Goal: Task Accomplishment & Management: Use online tool/utility

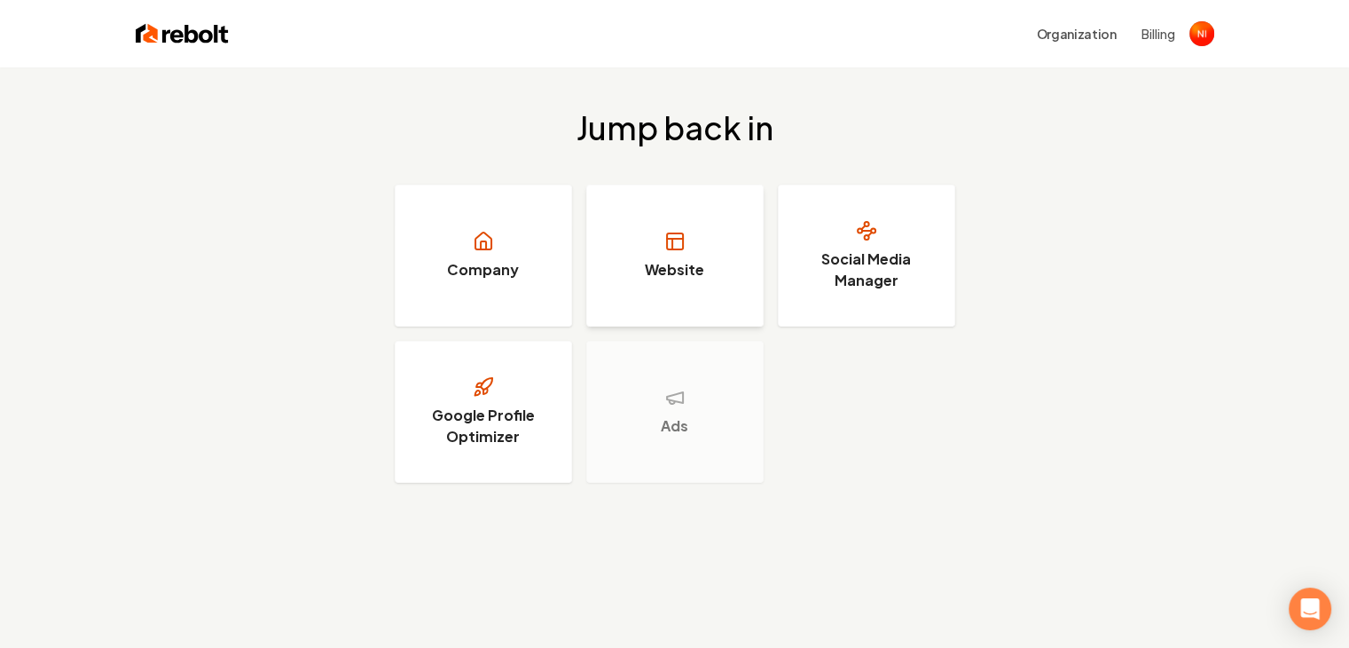
drag, startPoint x: 0, startPoint y: 0, endPoint x: 612, endPoint y: 265, distance: 667.0
click at [612, 265] on link "Website" at bounding box center [674, 256] width 177 height 142
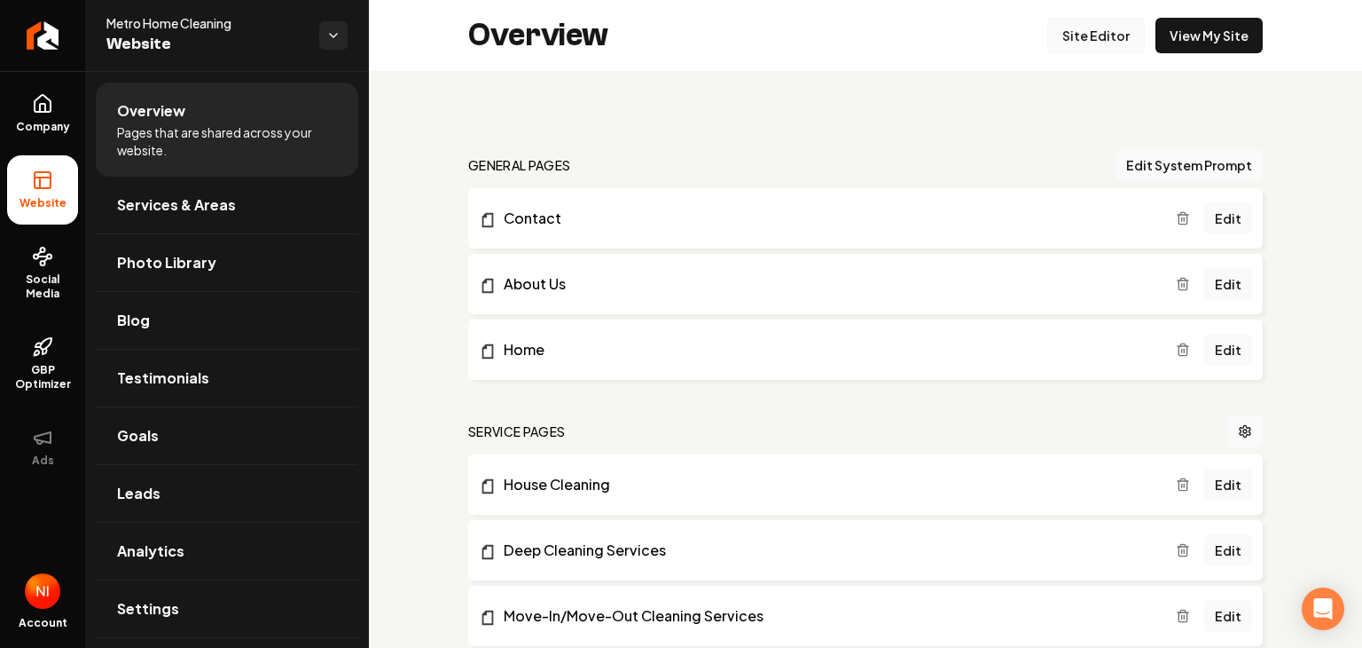
click at [1089, 36] on link "Site Editor" at bounding box center [1097, 35] width 98 height 35
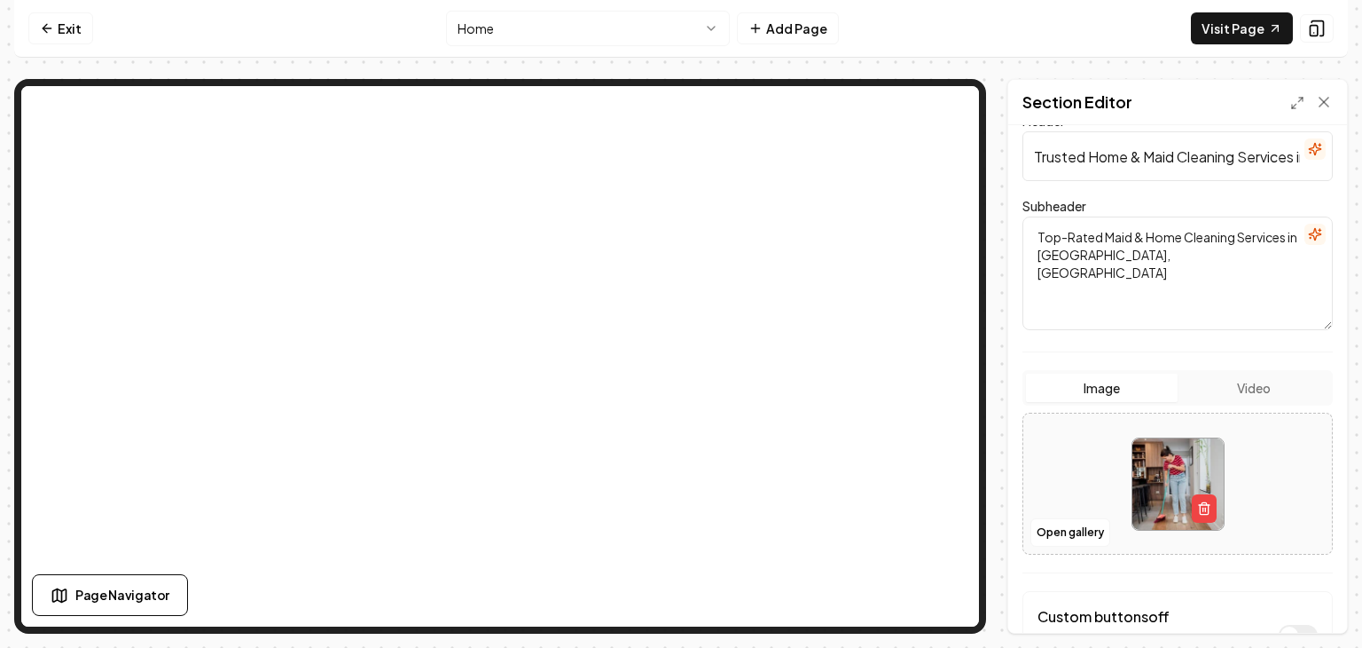
scroll to position [142, 0]
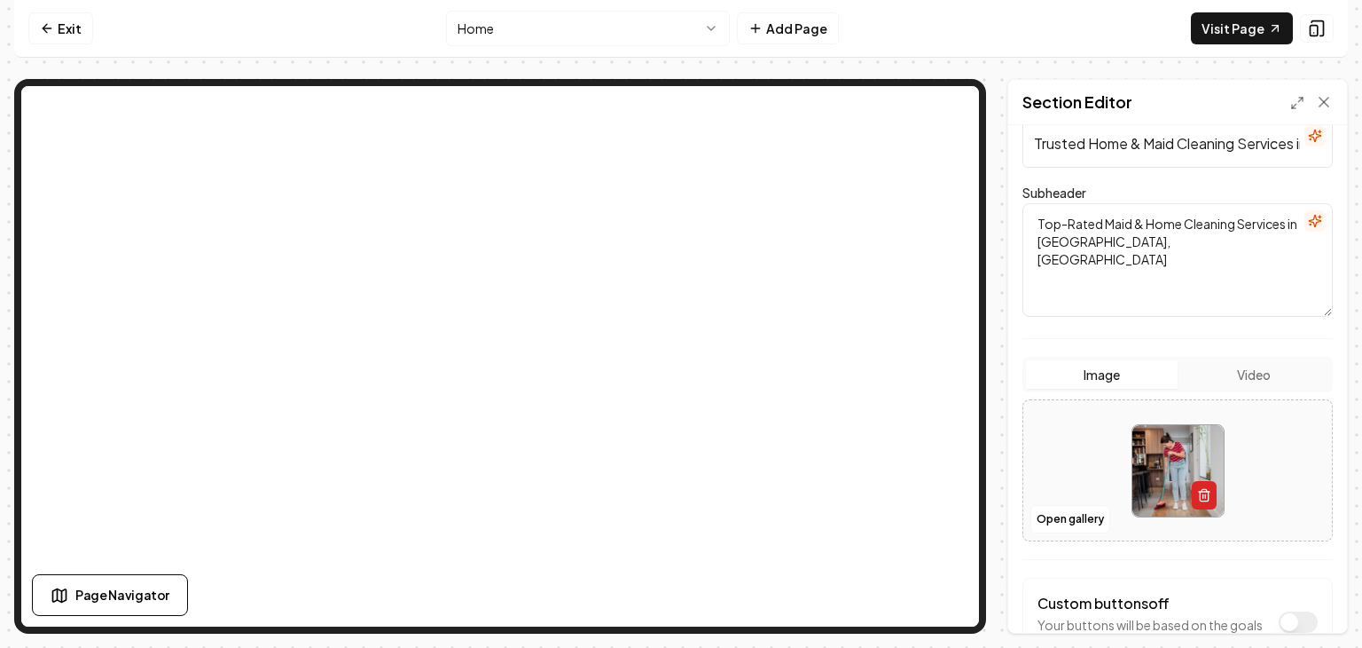
drag, startPoint x: 1189, startPoint y: 495, endPoint x: 1198, endPoint y: 498, distance: 10.1
click at [1198, 498] on icon "button" at bounding box center [1204, 495] width 14 height 14
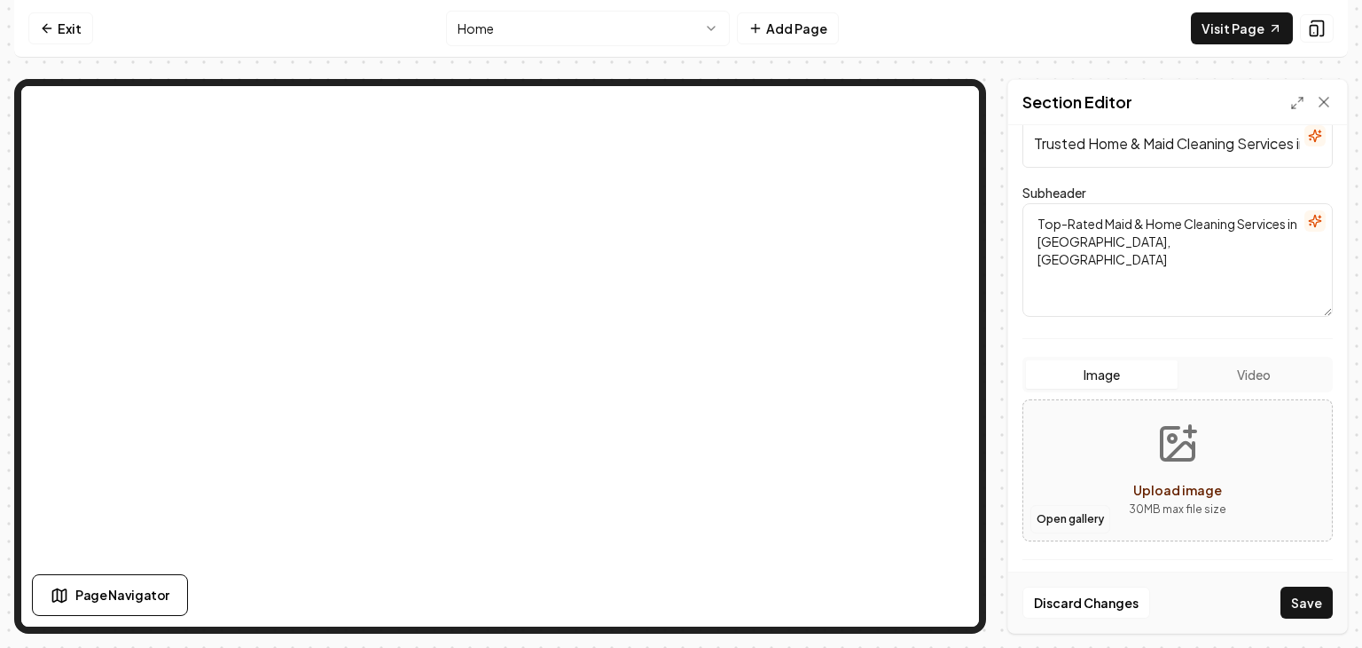
click at [1082, 523] on button "Open gallery" at bounding box center [1071, 519] width 80 height 28
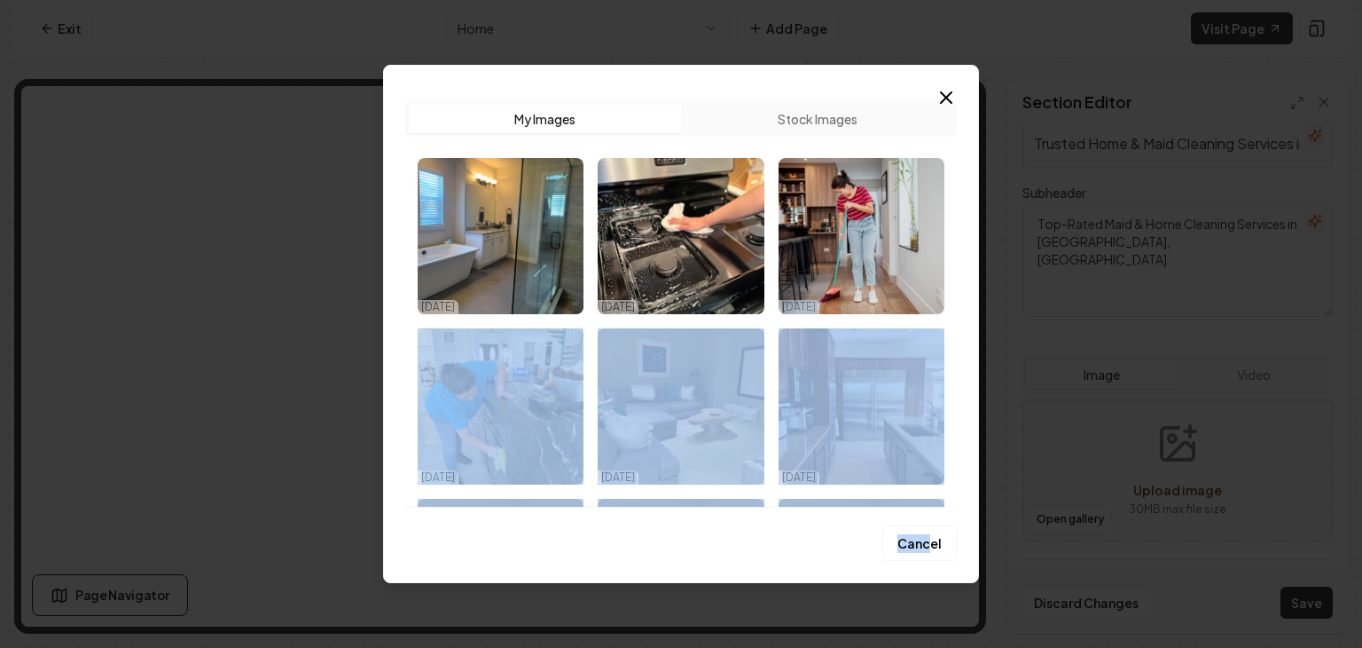
drag, startPoint x: 965, startPoint y: 271, endPoint x: 923, endPoint y: 513, distance: 245.0
click at [923, 513] on div "Upload My Images Stock Images 06/22/25 06/22/25 06/21/25 06/21/25 06/21/25 06/2…" at bounding box center [681, 324] width 596 height 518
click at [833, 555] on div "Cancel" at bounding box center [681, 533] width 552 height 54
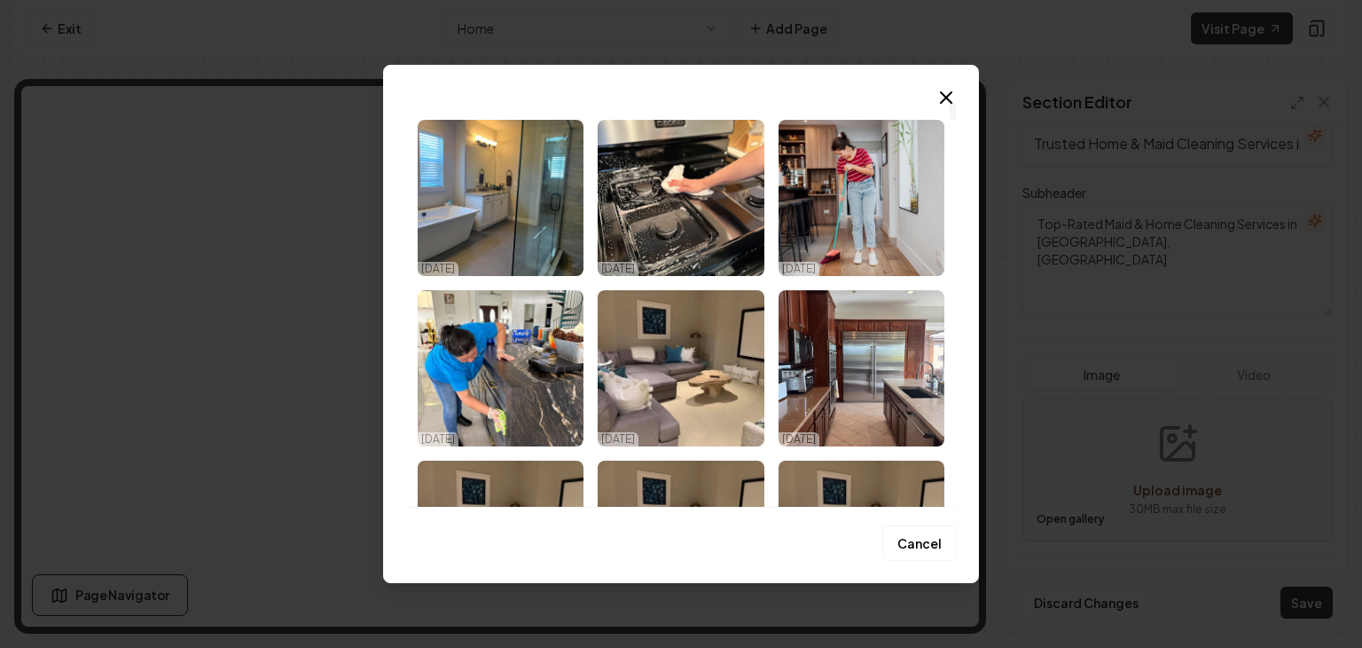
scroll to position [0, 0]
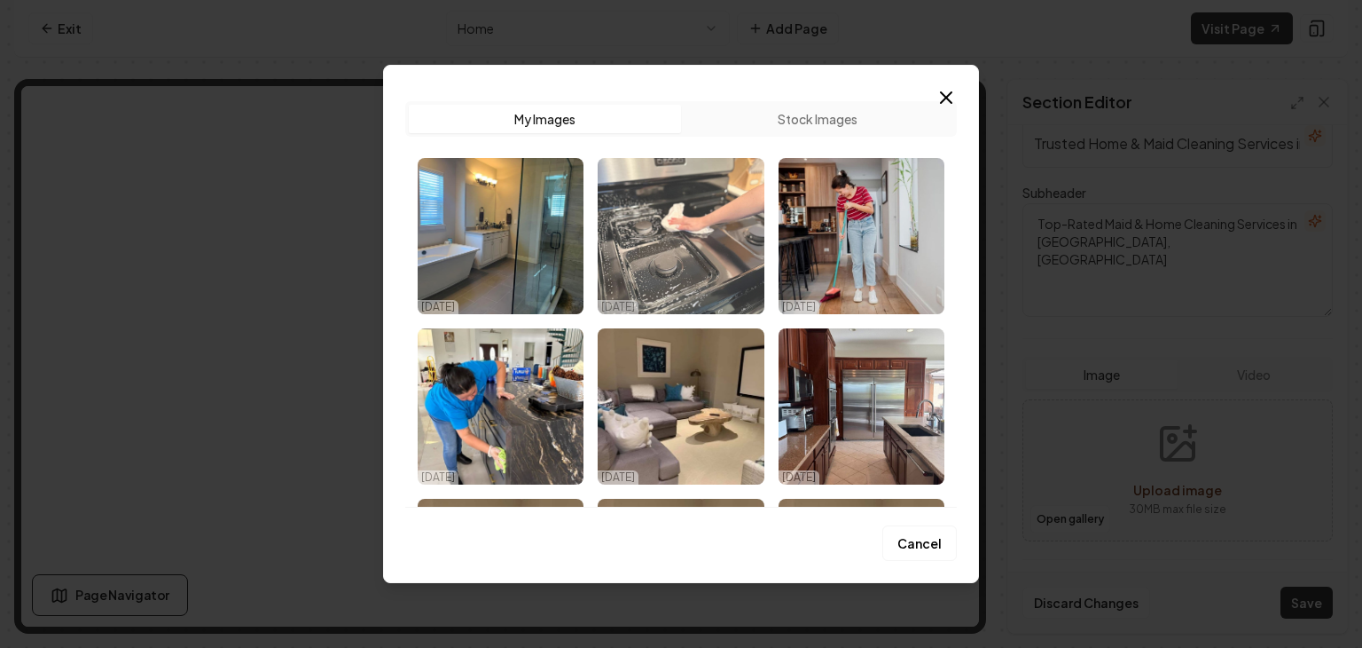
click at [717, 250] on img "Select image image_685841d2b13a10253758e654.JPG" at bounding box center [681, 236] width 166 height 156
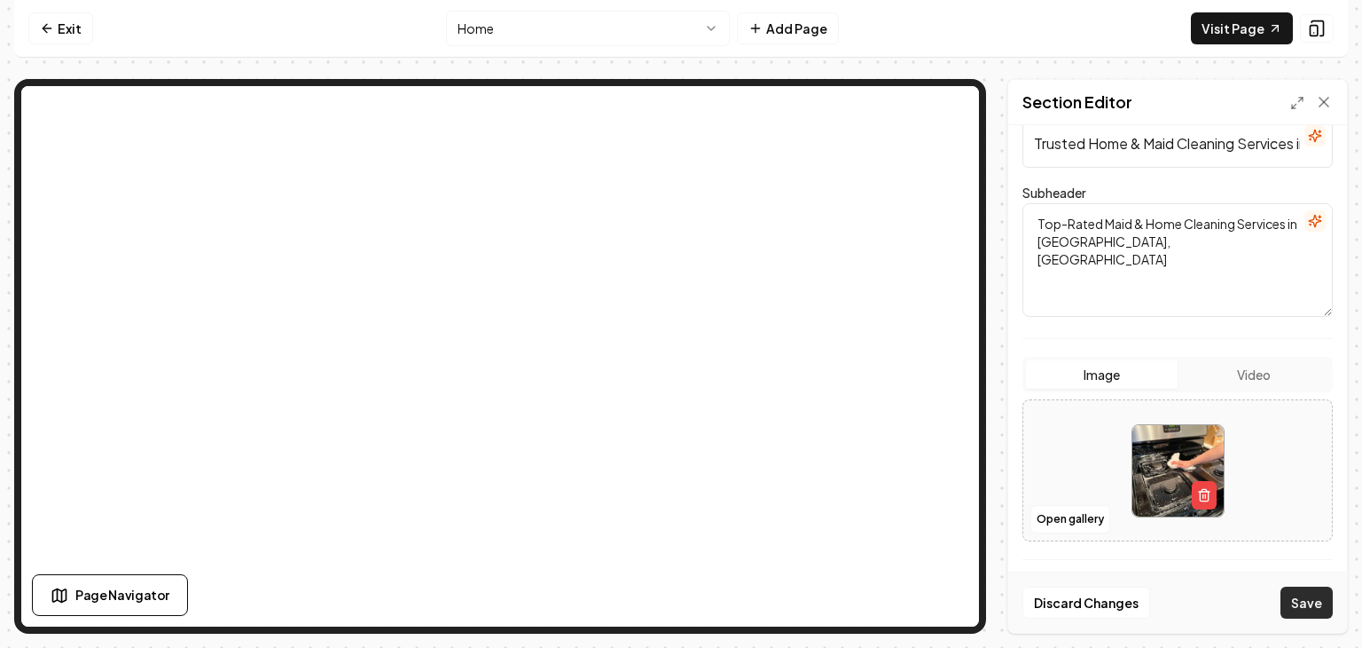
click at [1315, 611] on button "Save" at bounding box center [1307, 602] width 52 height 32
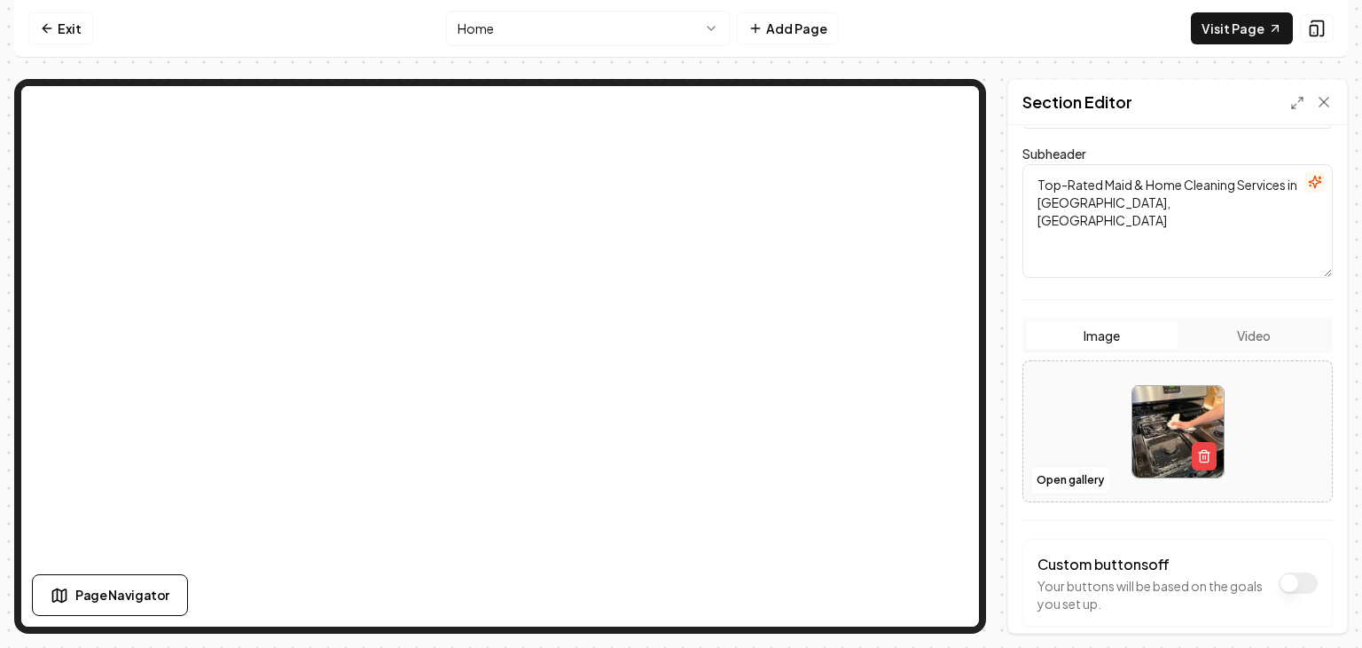
scroll to position [160, 0]
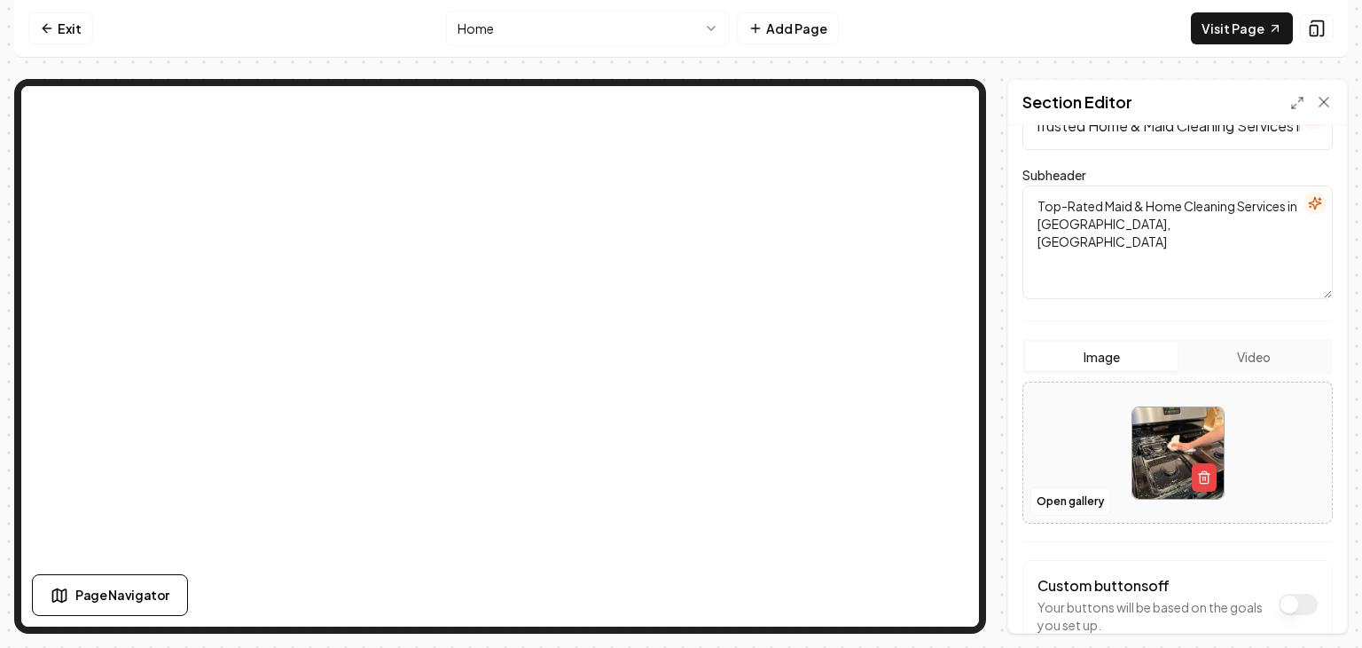
click at [1332, 257] on div "Dark mode off Using your light color palette. Header Trusted Home & Maid Cleani…" at bounding box center [1178, 378] width 339 height 507
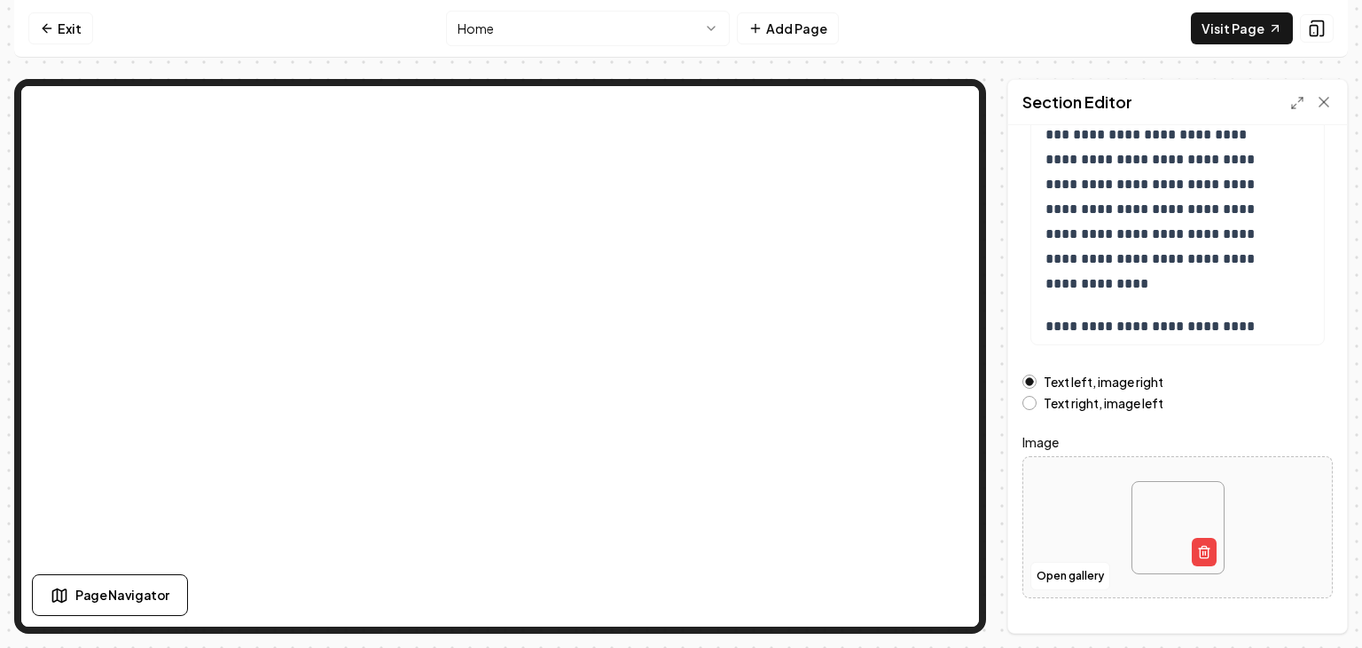
scroll to position [309, 0]
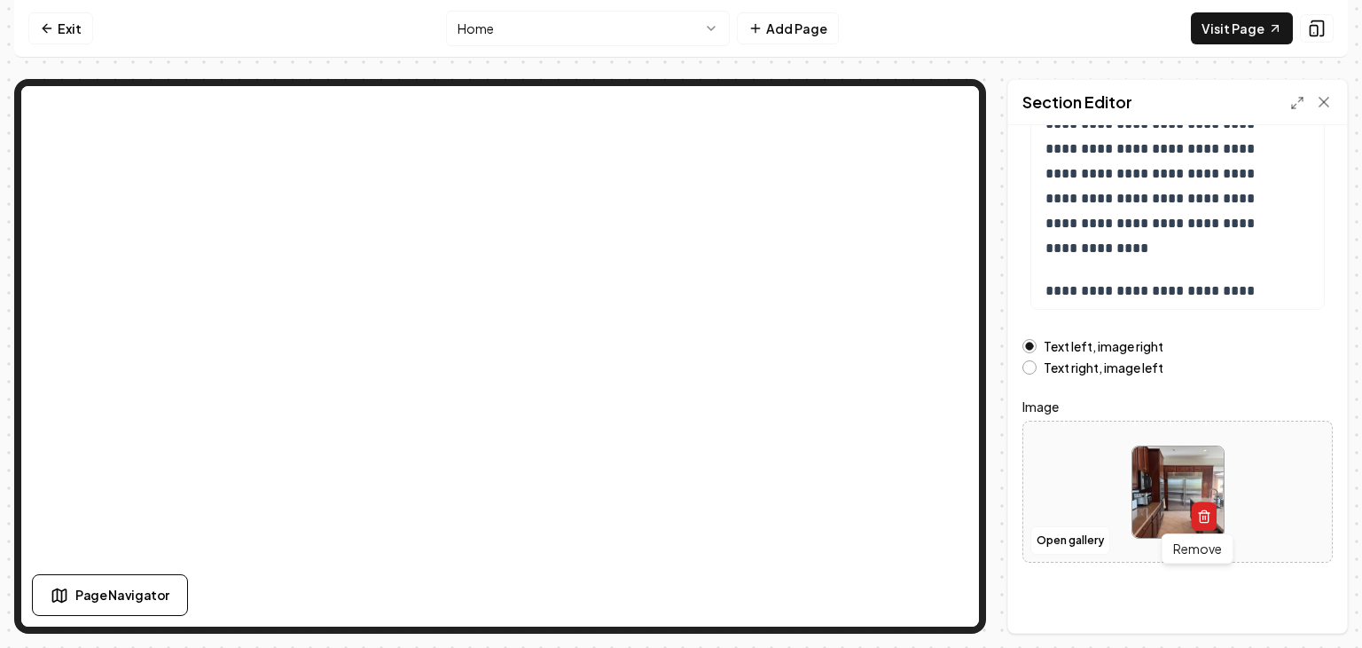
click at [1200, 513] on icon "button" at bounding box center [1204, 518] width 8 height 10
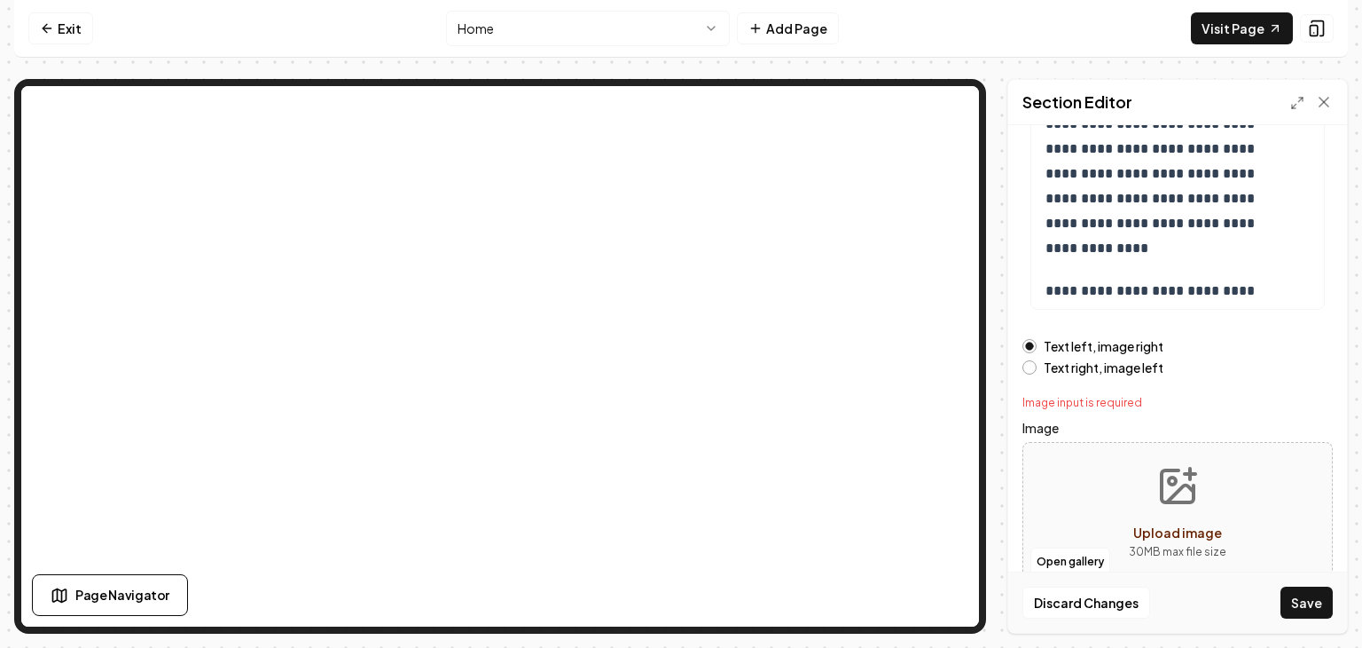
click at [1160, 543] on p "30 MB max file size" at bounding box center [1178, 552] width 98 height 18
type input "**********"
drag, startPoint x: 1298, startPoint y: 611, endPoint x: 1313, endPoint y: 612, distance: 15.1
click at [1313, 612] on button "Save" at bounding box center [1307, 602] width 52 height 32
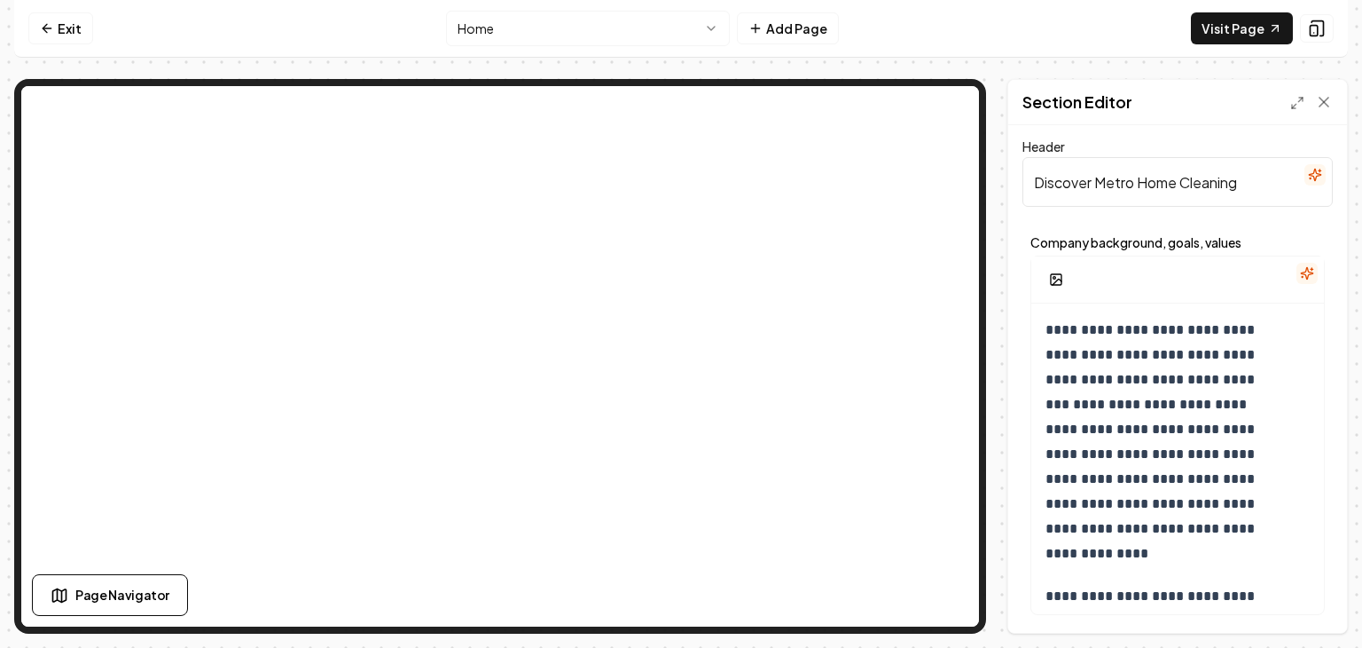
scroll to position [0, 0]
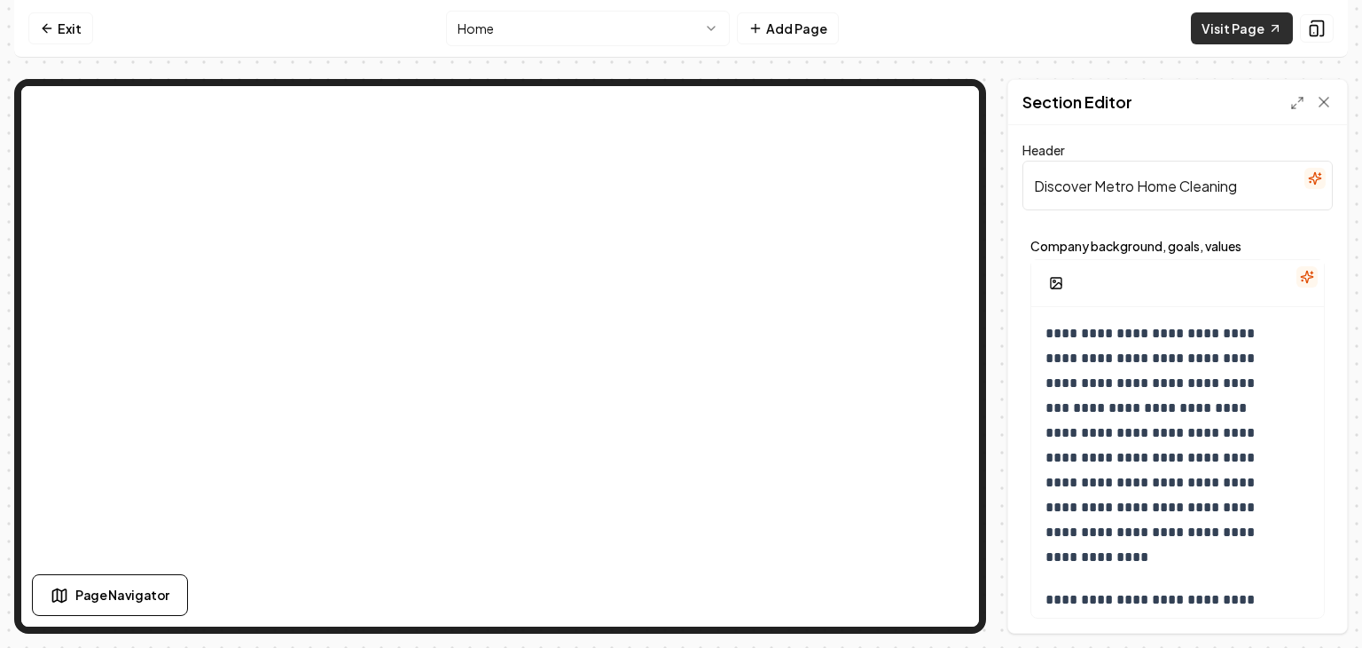
click at [1227, 22] on link "Visit Page" at bounding box center [1242, 28] width 102 height 32
click at [1054, 305] on div at bounding box center [1178, 283] width 293 height 47
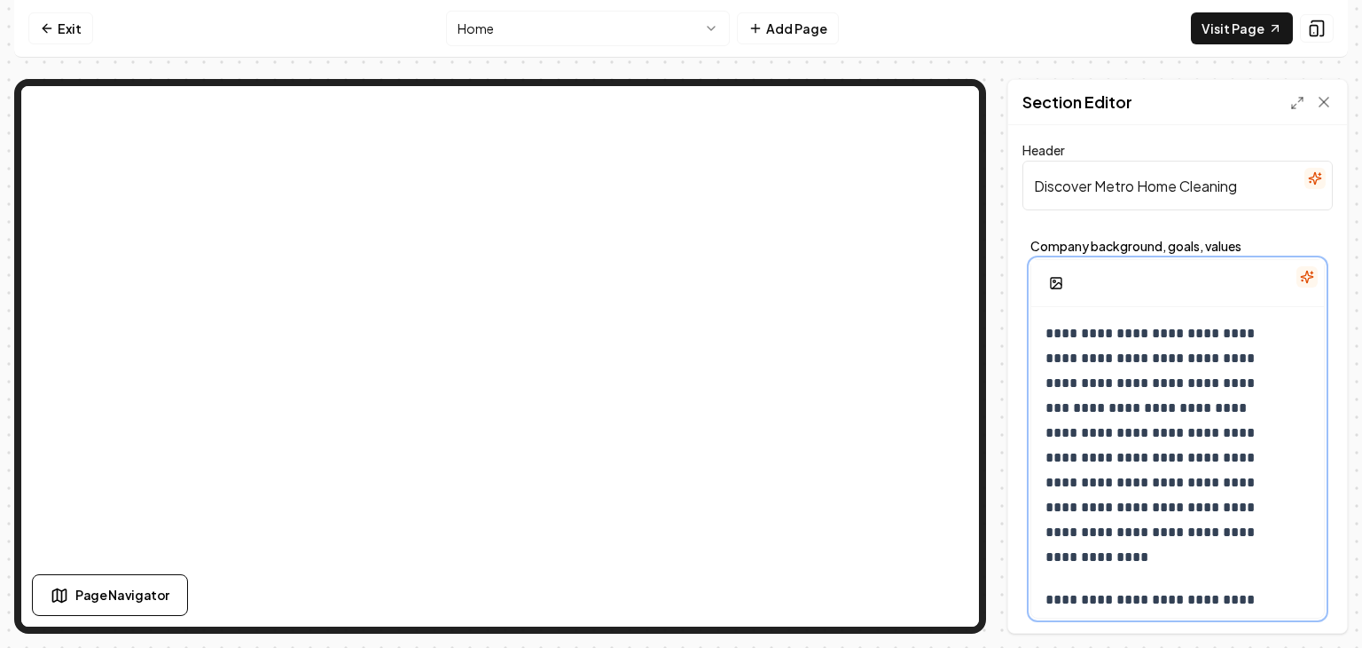
click at [1114, 326] on p "**********" at bounding box center [1165, 445] width 239 height 248
click at [1047, 334] on p "**********" at bounding box center [1165, 445] width 239 height 248
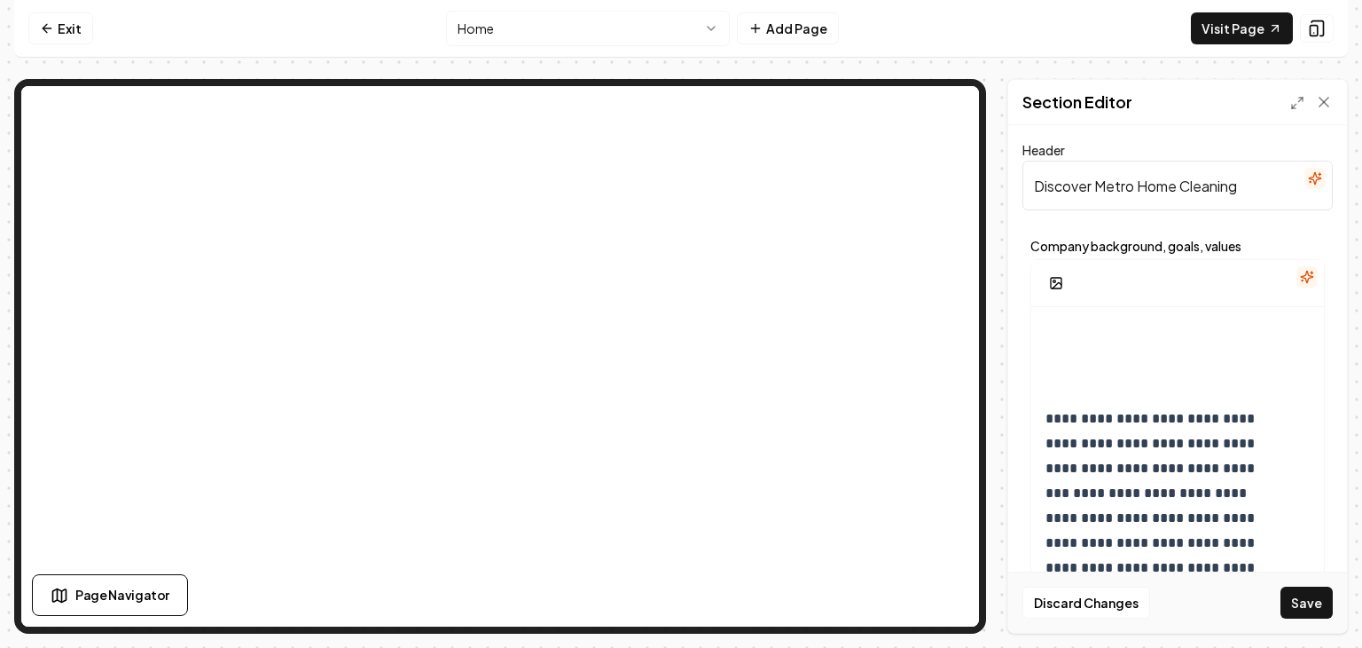
click at [1040, 303] on div at bounding box center [1178, 283] width 293 height 47
click at [1080, 295] on div at bounding box center [1178, 283] width 293 height 47
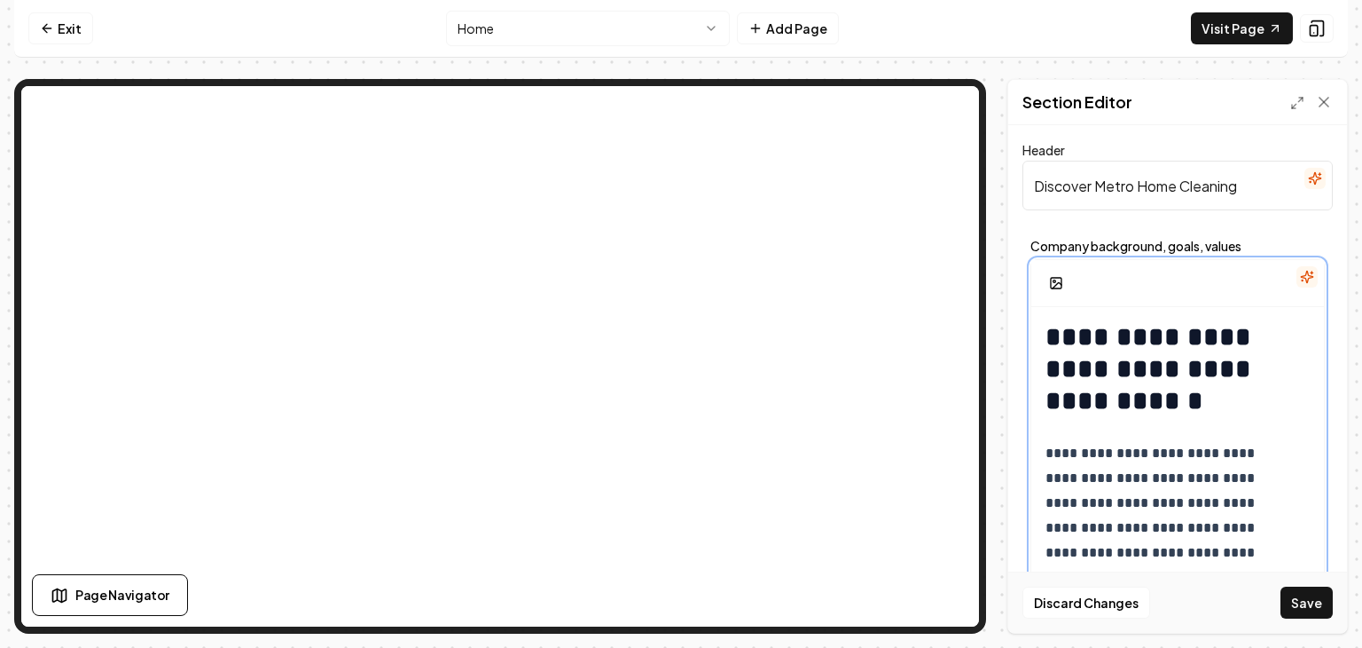
click at [1127, 526] on p "**********" at bounding box center [1165, 503] width 239 height 124
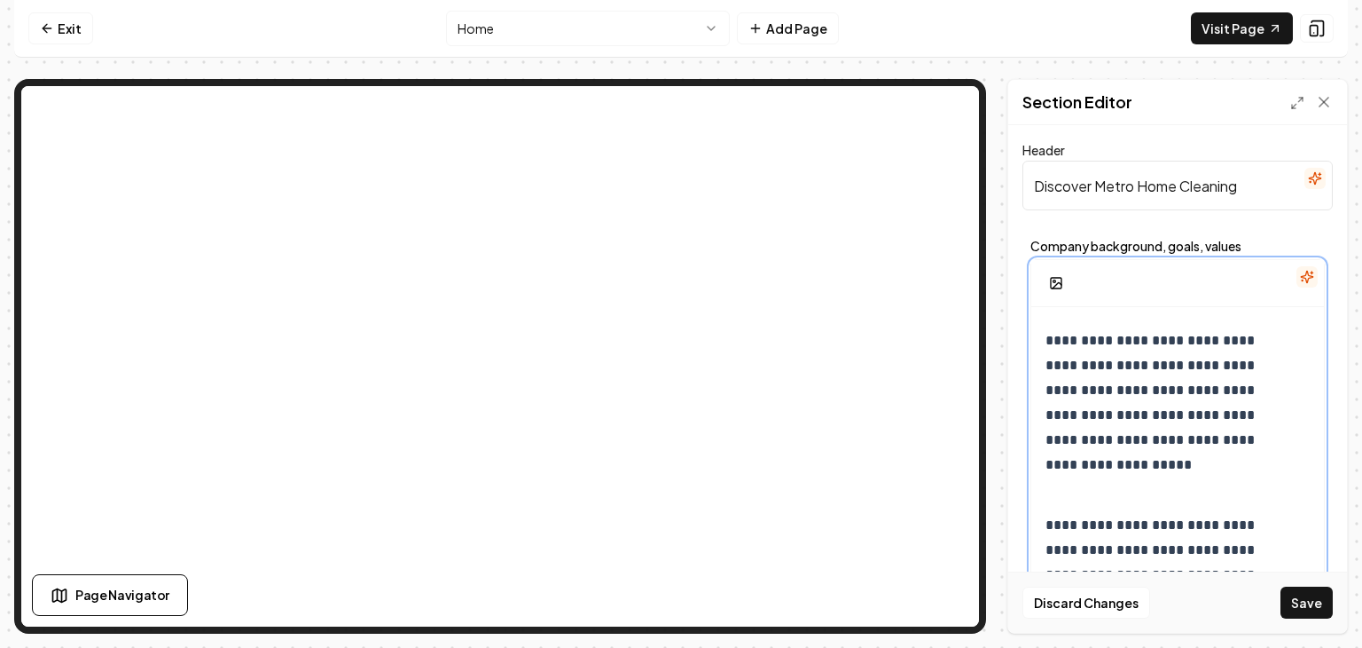
scroll to position [174, 0]
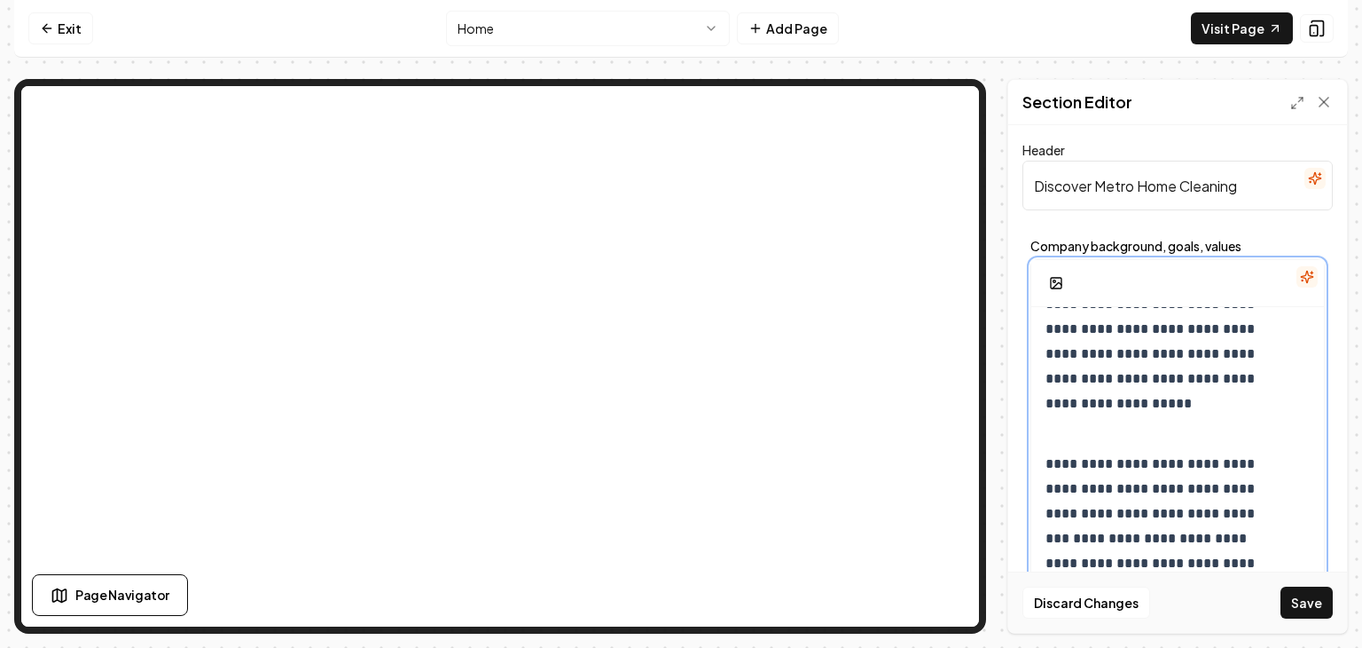
click at [1046, 461] on p "**********" at bounding box center [1165, 575] width 239 height 248
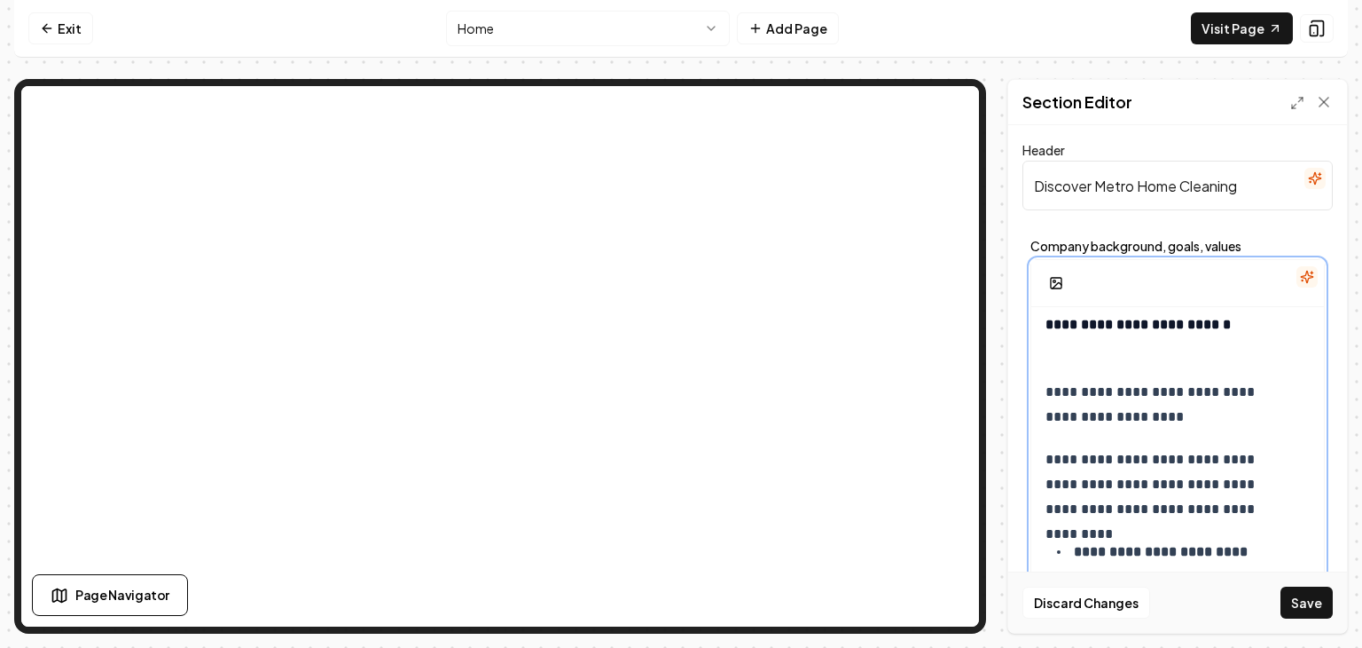
scroll to position [947, 0]
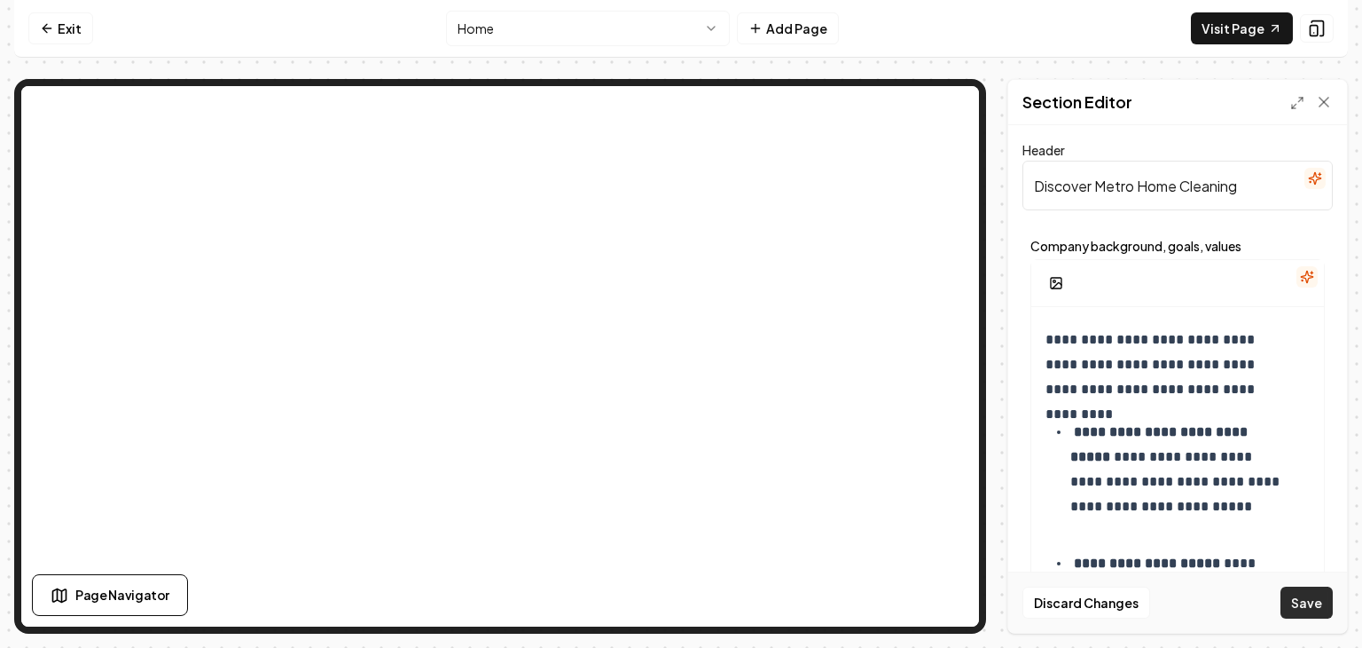
click at [1297, 596] on button "Save" at bounding box center [1307, 602] width 52 height 32
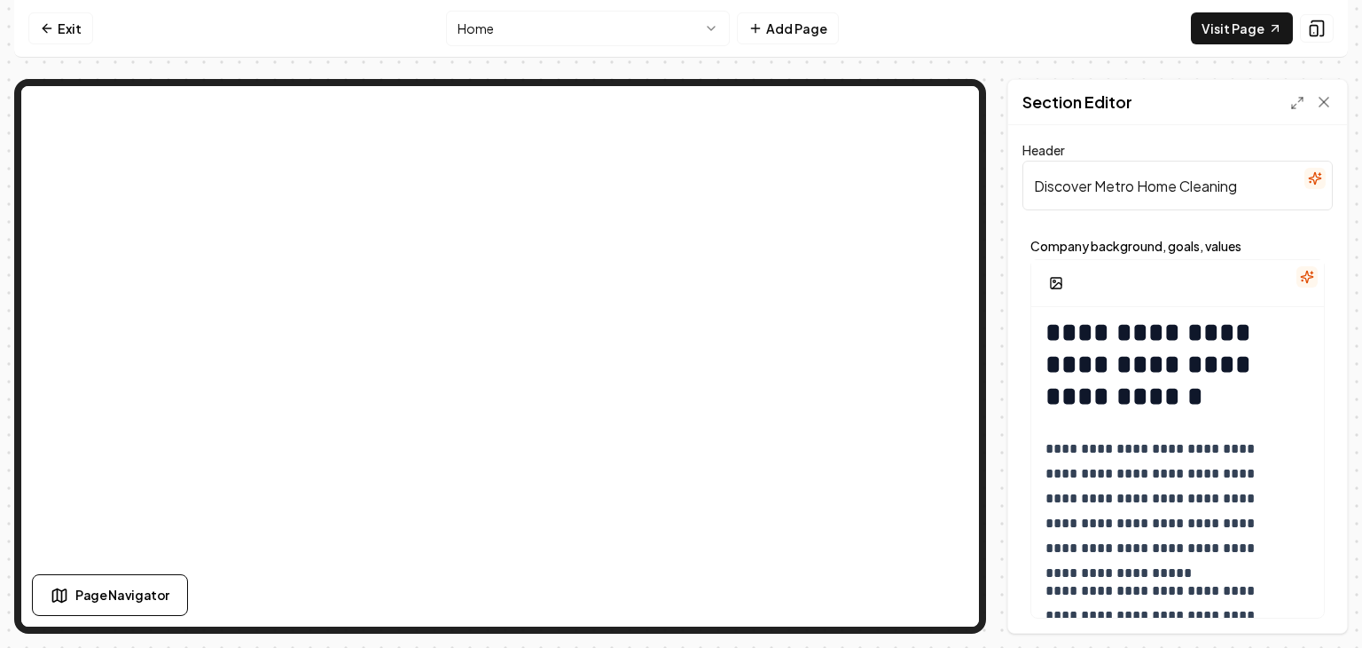
scroll to position [0, 0]
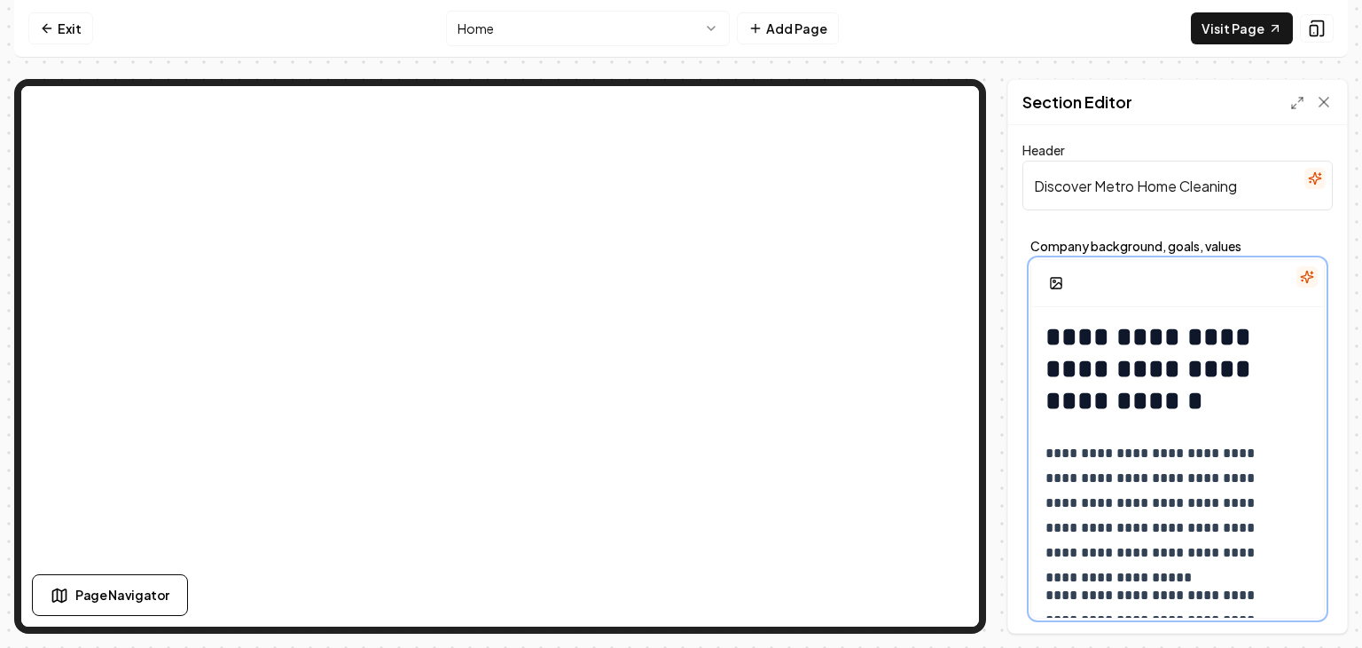
click at [1047, 328] on strong "**********" at bounding box center [1152, 369] width 213 height 90
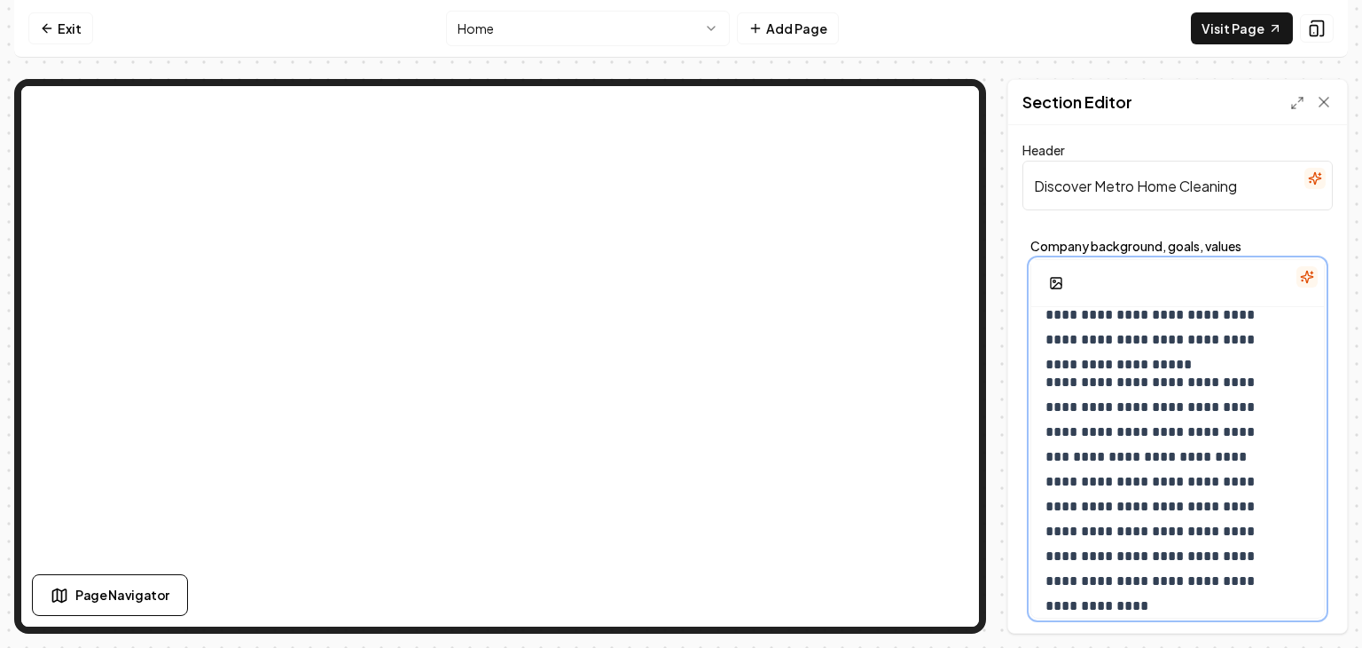
scroll to position [248, 0]
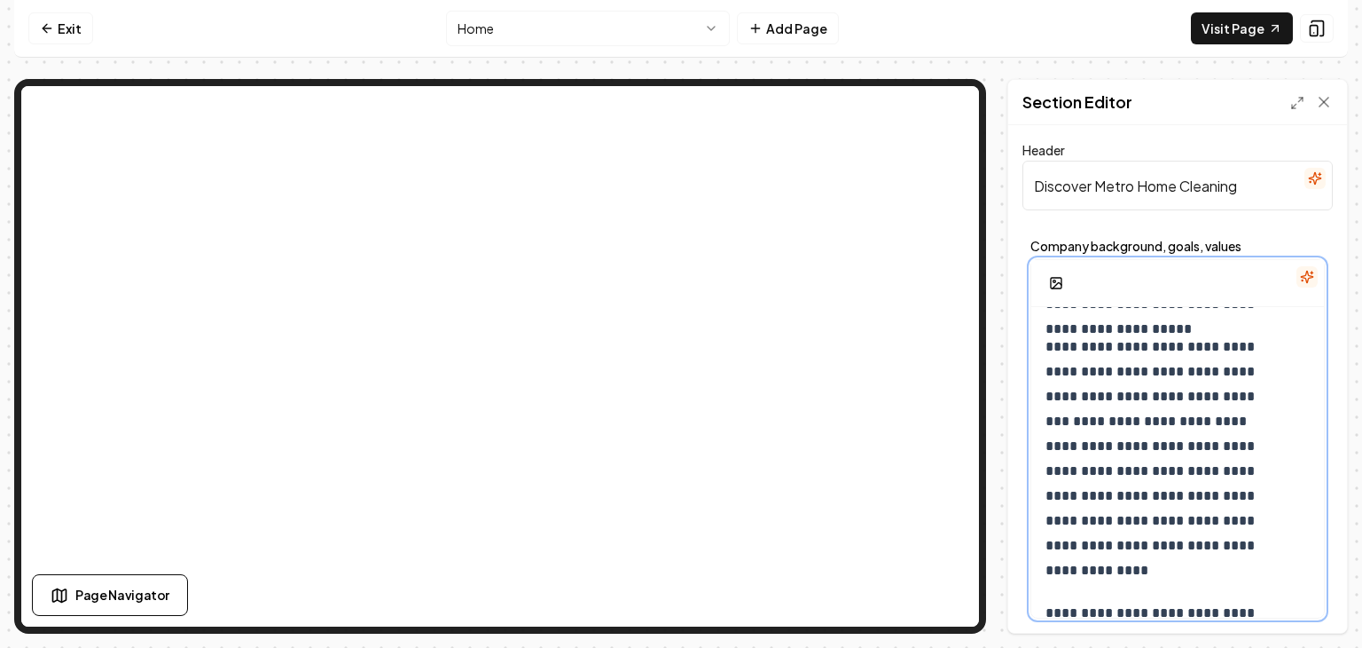
click at [1128, 340] on p "**********" at bounding box center [1165, 458] width 239 height 248
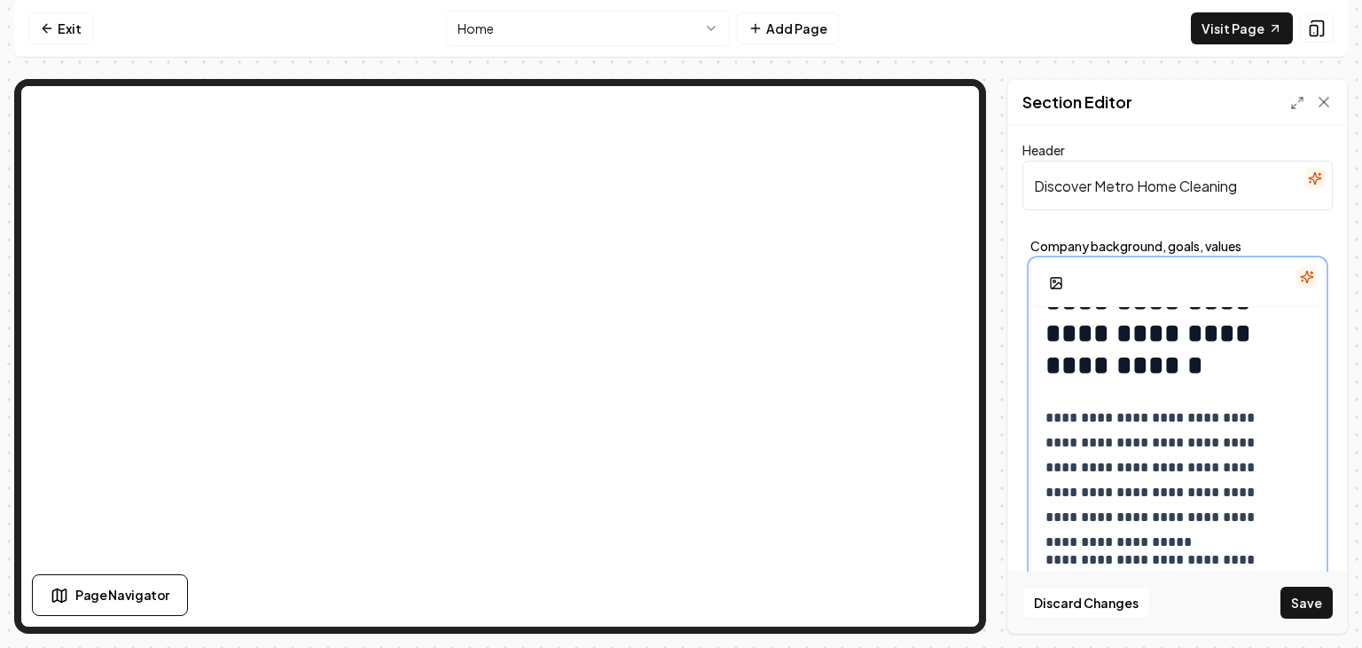
scroll to position [0, 0]
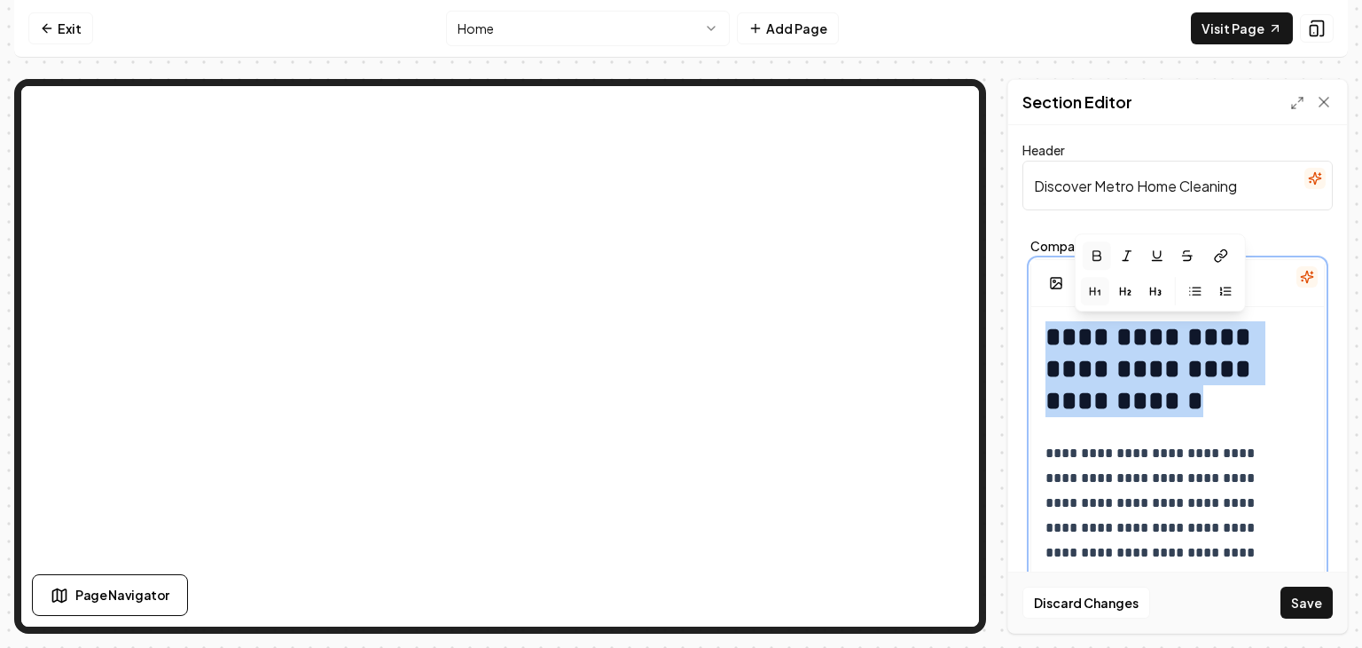
drag, startPoint x: 1046, startPoint y: 334, endPoint x: 1355, endPoint y: 397, distance: 315.9
click at [1348, 397] on div "**********" at bounding box center [681, 324] width 1362 height 648
click at [1098, 255] on icon "button" at bounding box center [1097, 256] width 8 height 10
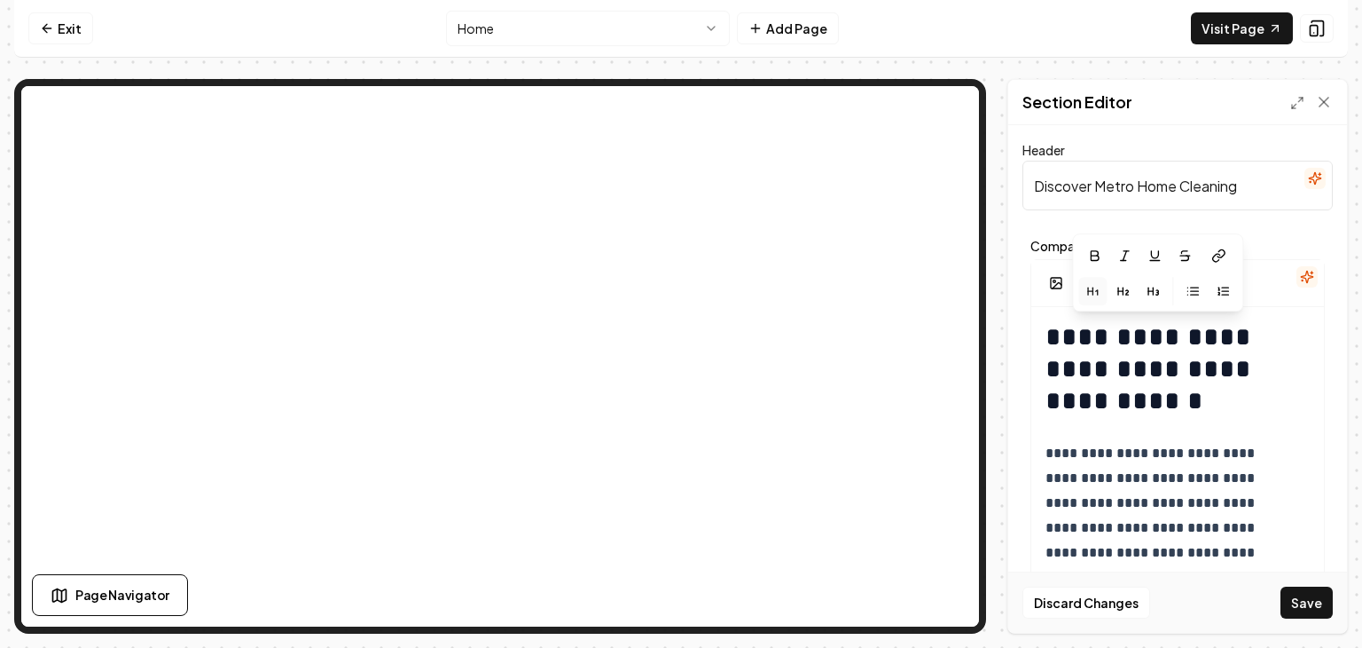
click at [1258, 285] on div at bounding box center [1178, 283] width 293 height 47
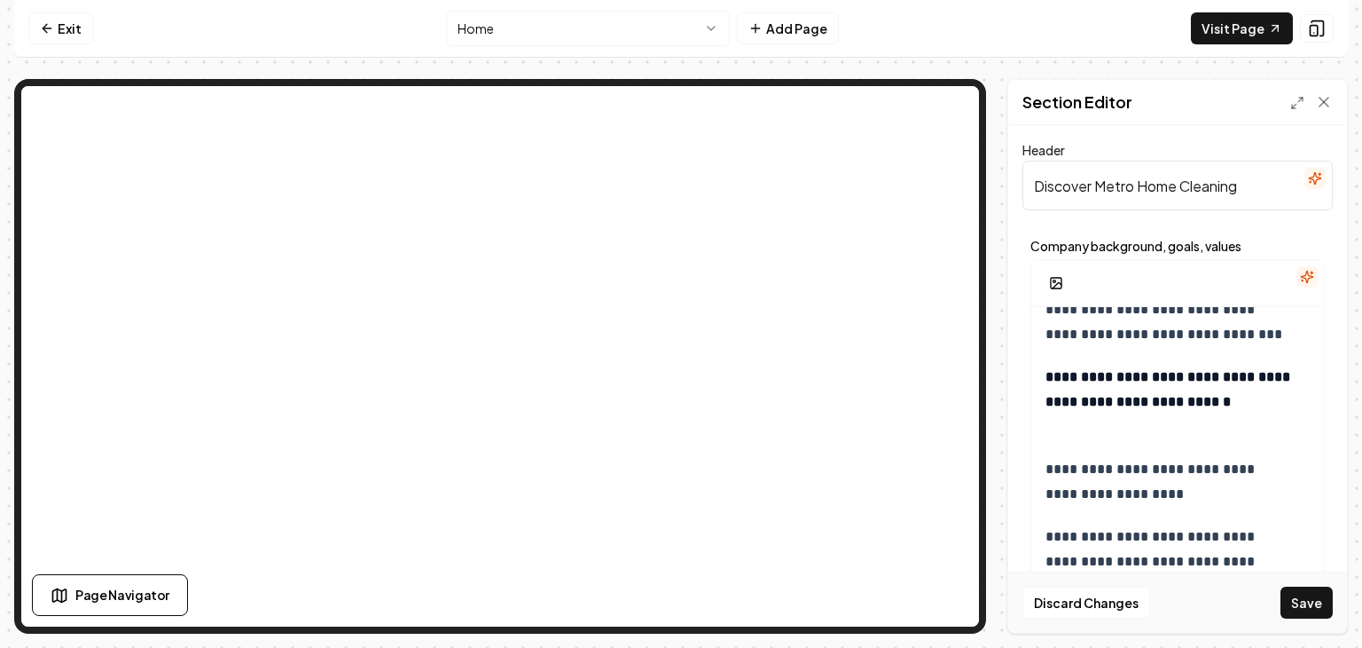
scroll to position [891, 0]
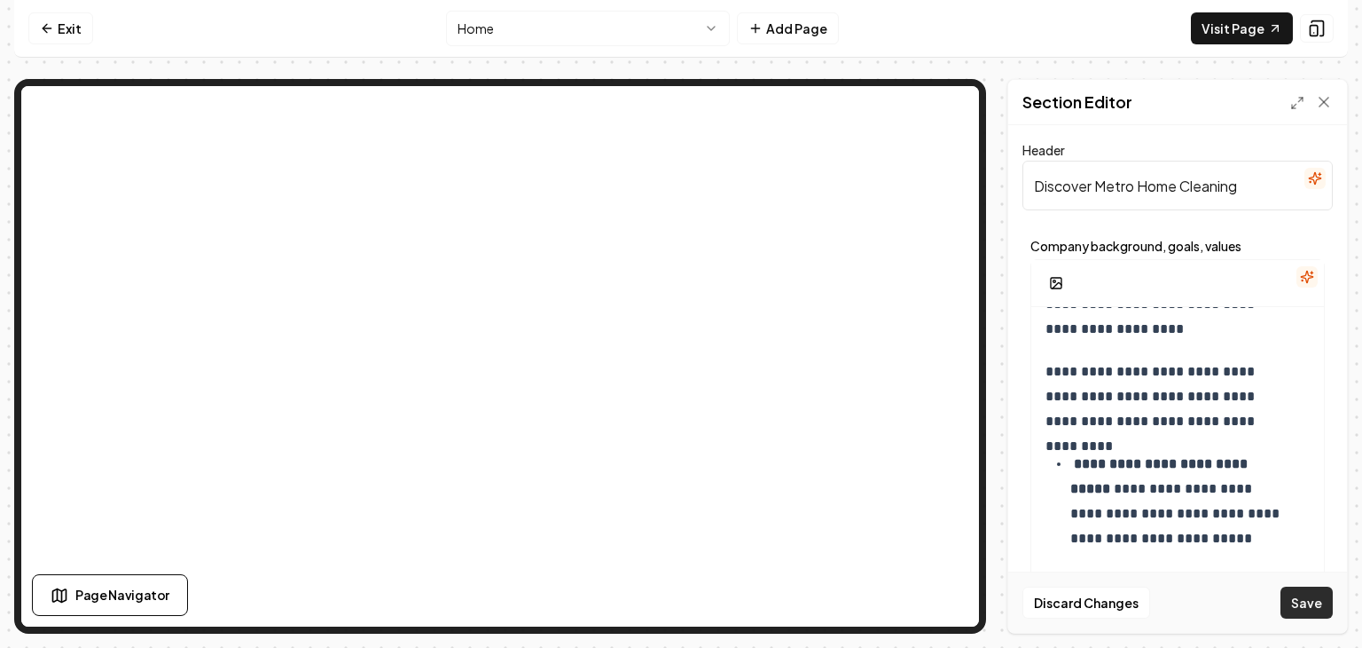
click at [1299, 608] on button "Save" at bounding box center [1307, 602] width 52 height 32
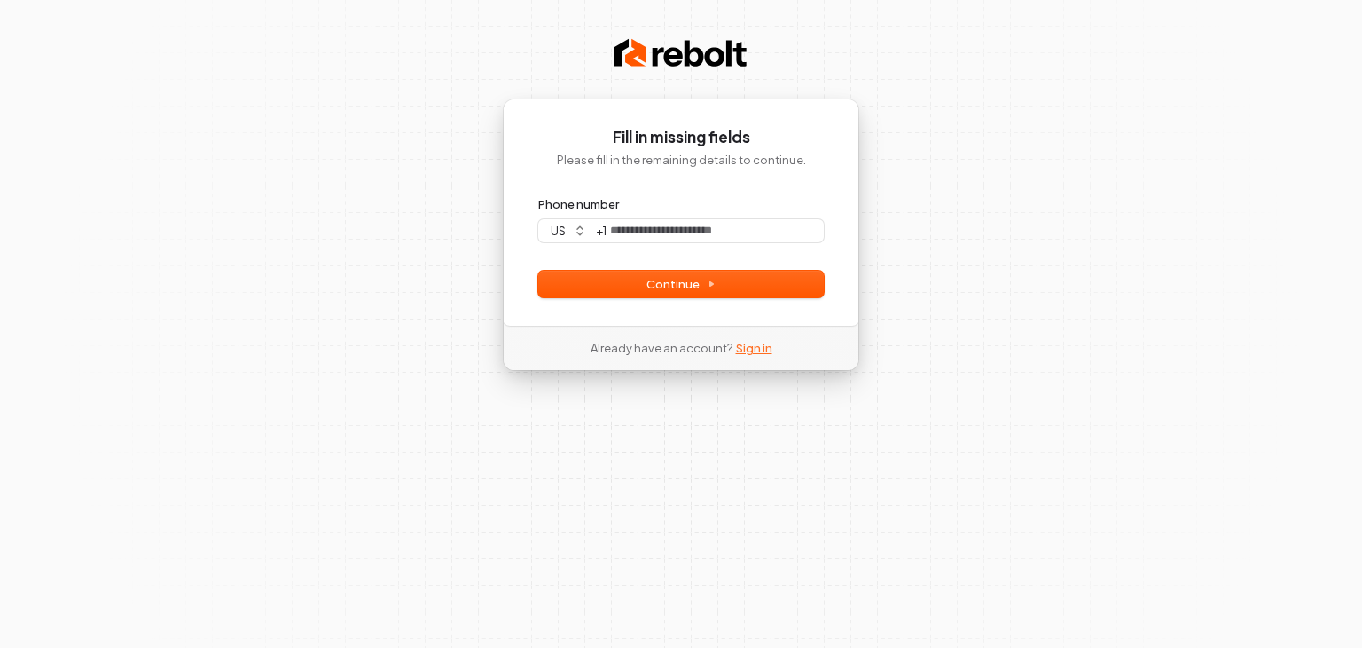
click at [738, 354] on link "Sign in" at bounding box center [754, 348] width 36 height 16
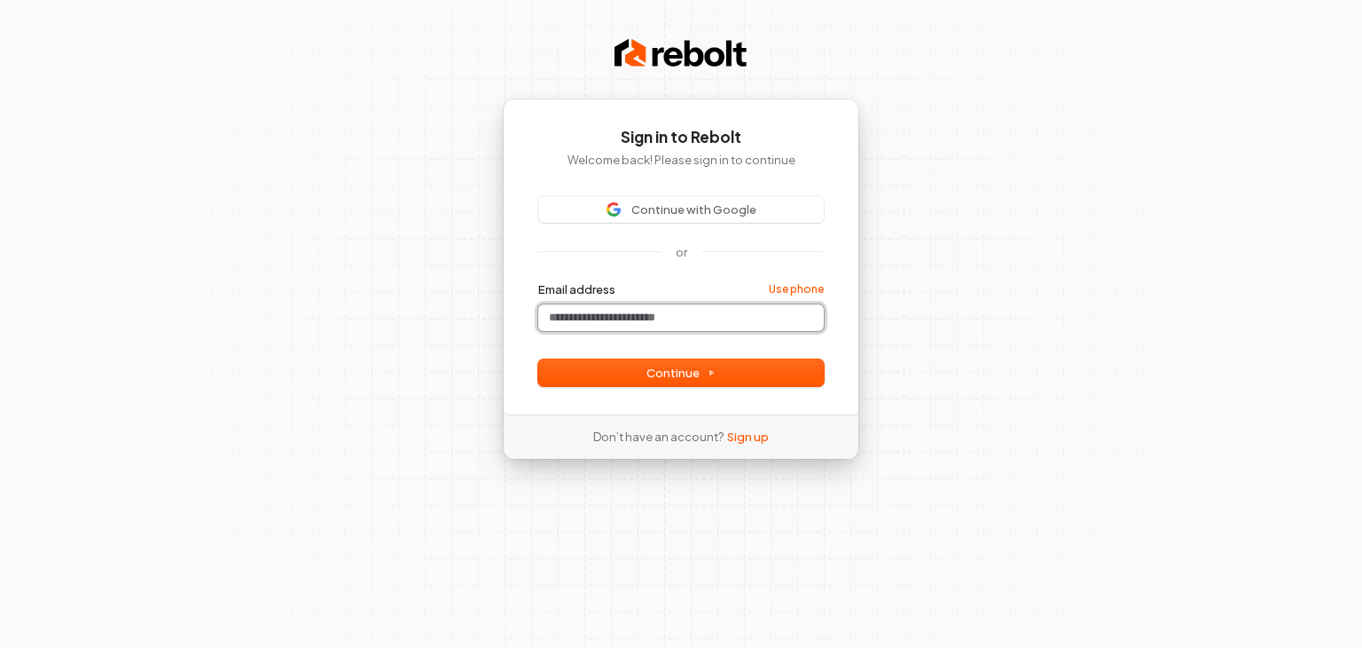
click at [649, 316] on input "Email address" at bounding box center [681, 317] width 286 height 27
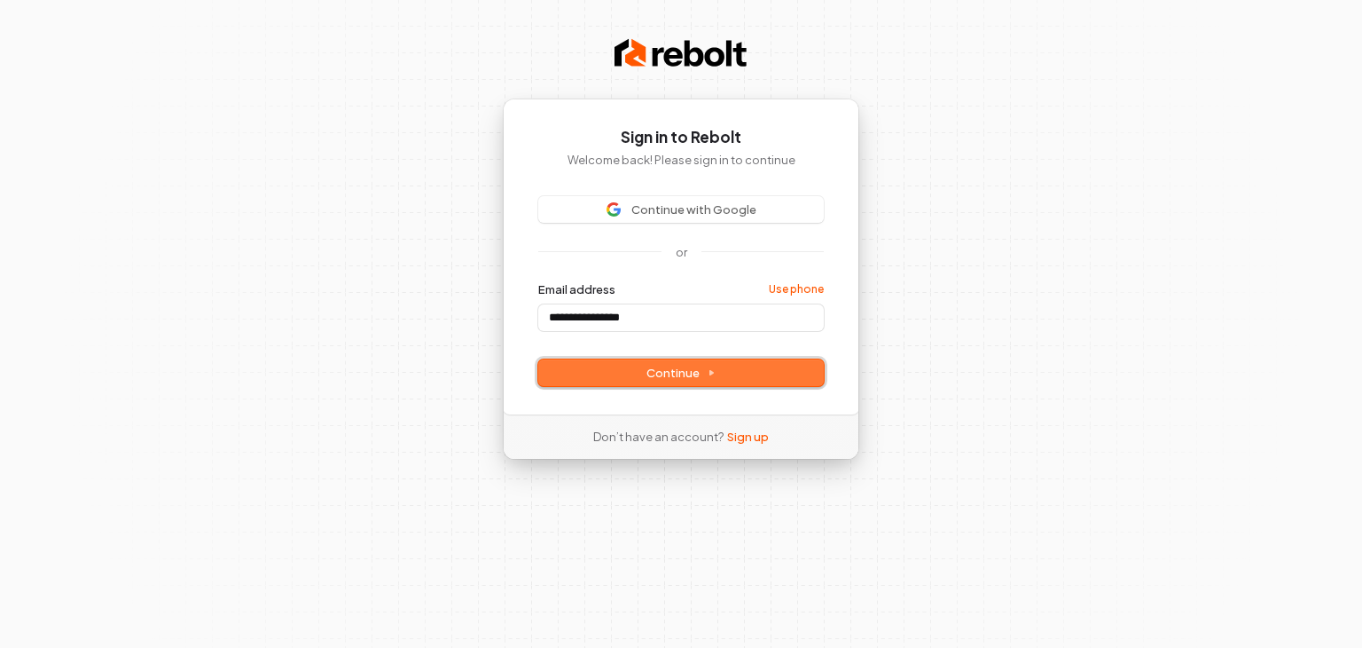
click at [714, 371] on icon at bounding box center [711, 372] width 9 height 9
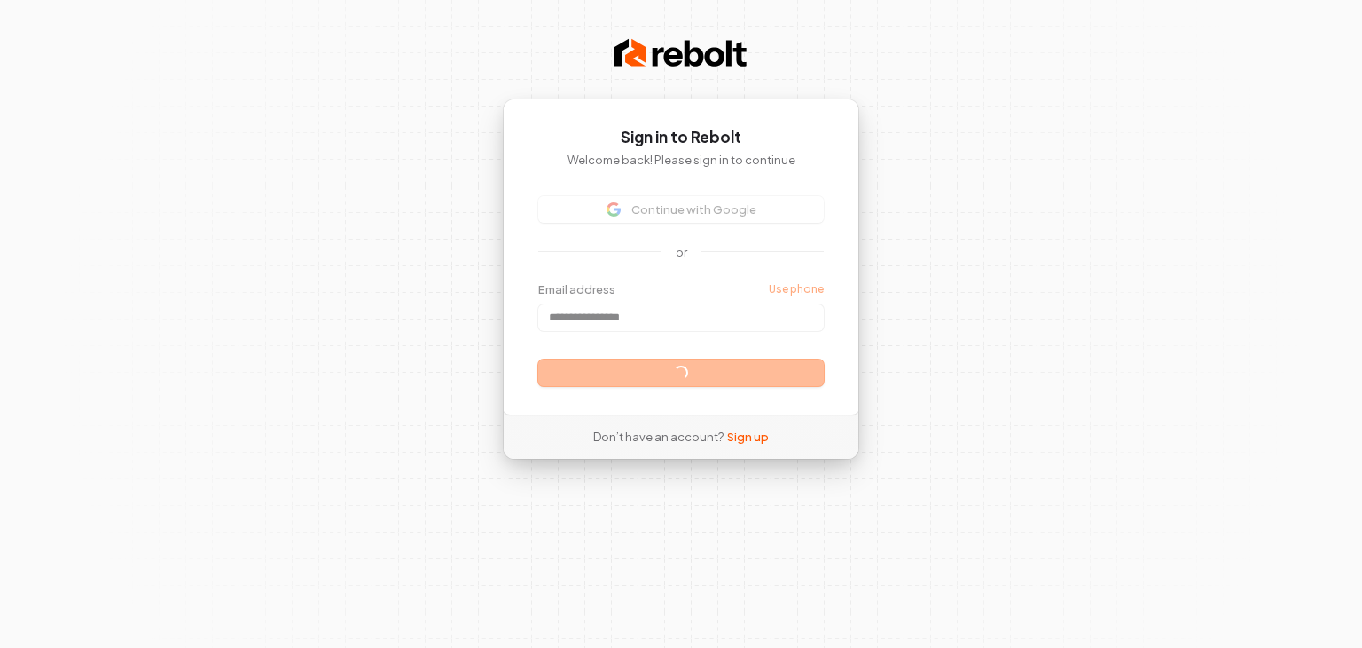
type input "**********"
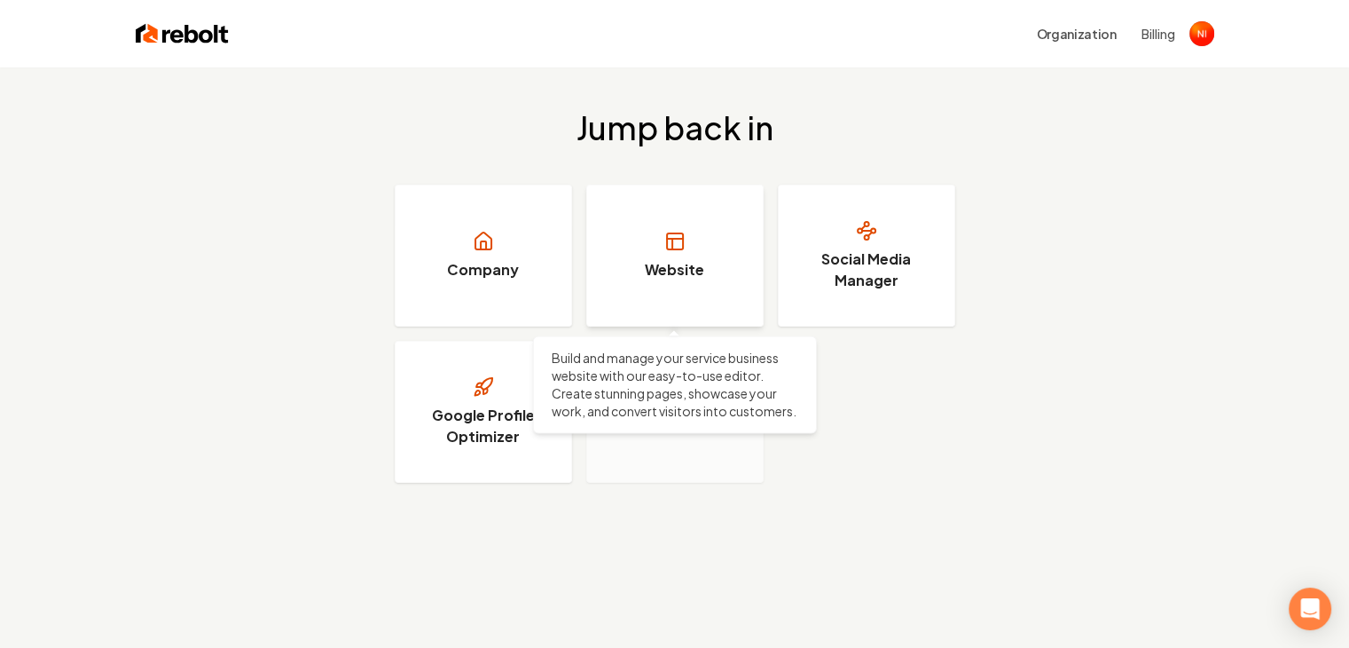
click at [671, 256] on link "Website" at bounding box center [674, 256] width 177 height 142
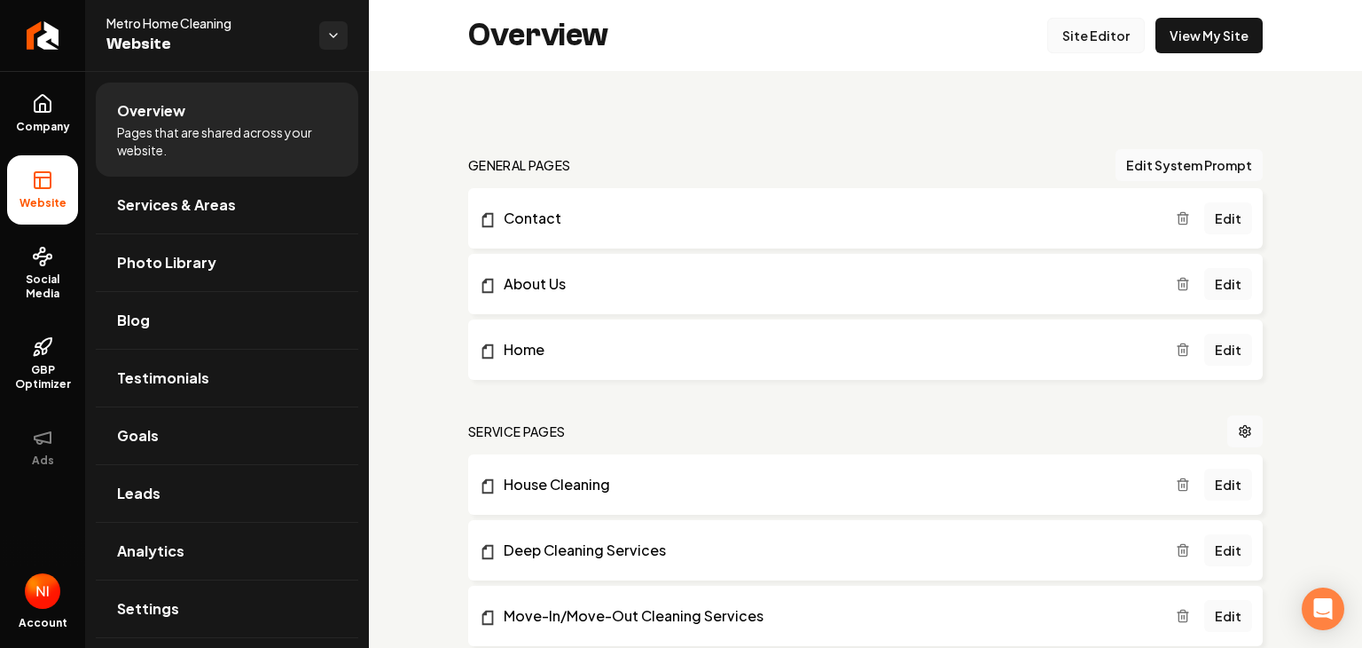
click at [1076, 35] on link "Site Editor" at bounding box center [1097, 35] width 98 height 35
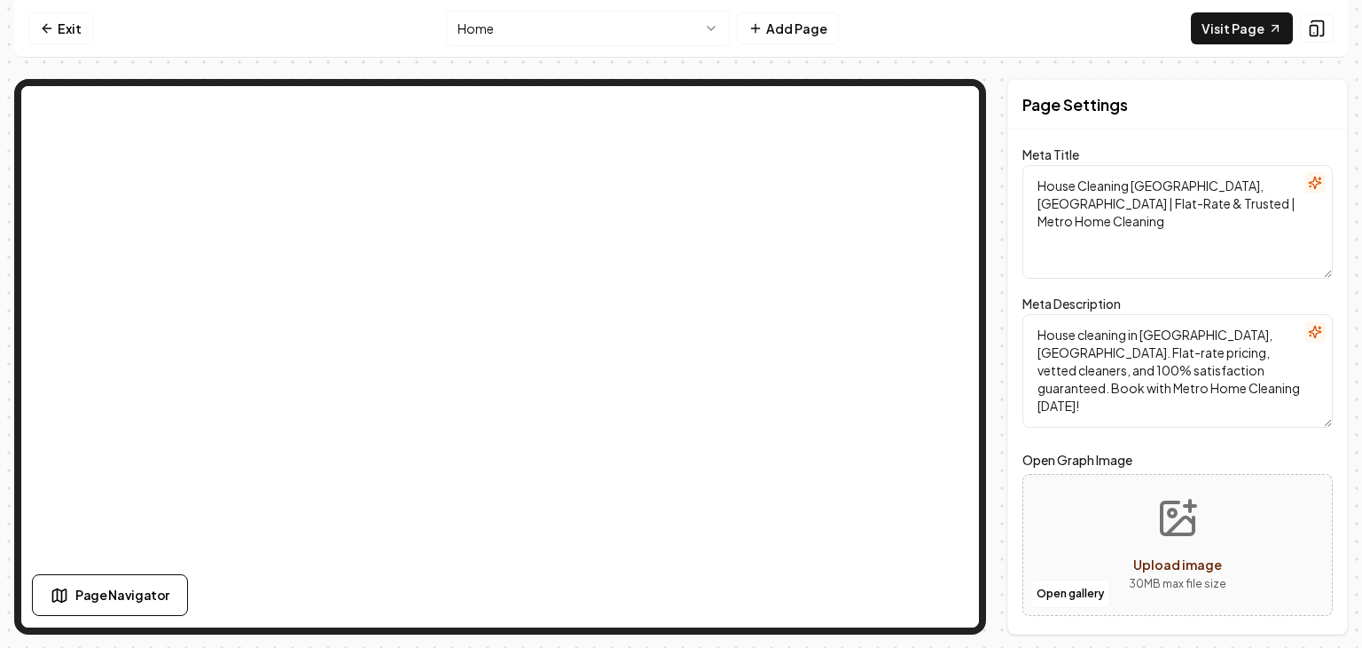
click at [980, 513] on div at bounding box center [500, 356] width 972 height 555
click at [983, 227] on div at bounding box center [500, 356] width 972 height 555
